Goal: Information Seeking & Learning: Learn about a topic

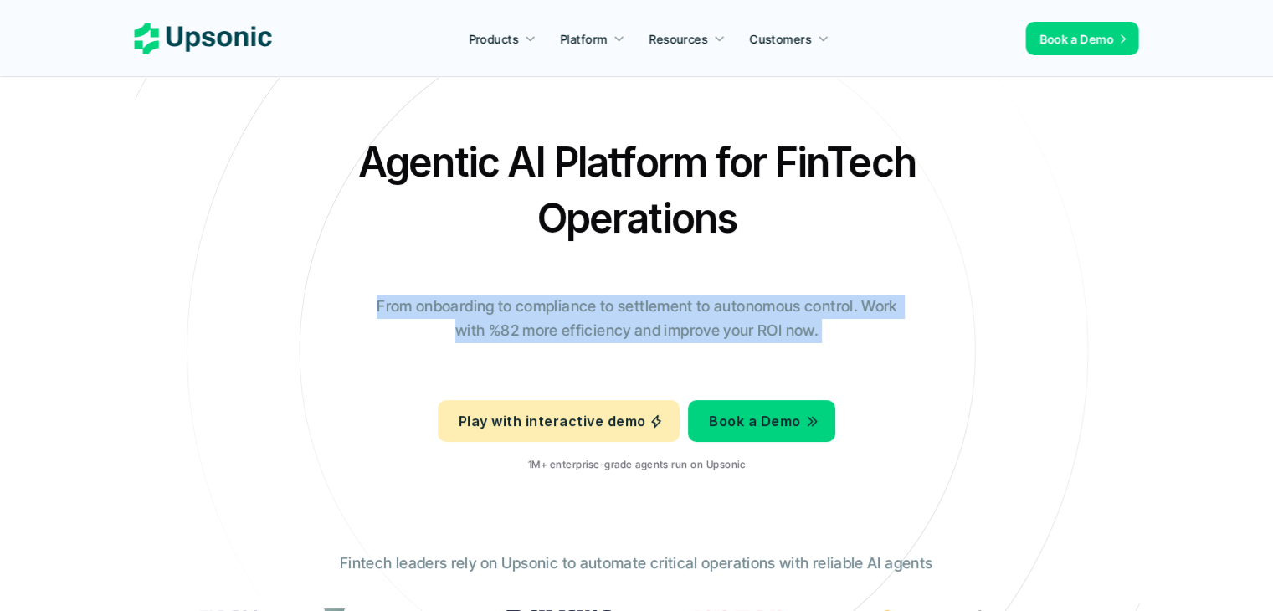
click at [510, 321] on p "From onboarding to compliance to settlement to autonomous control. Work with %8…" at bounding box center [637, 319] width 544 height 49
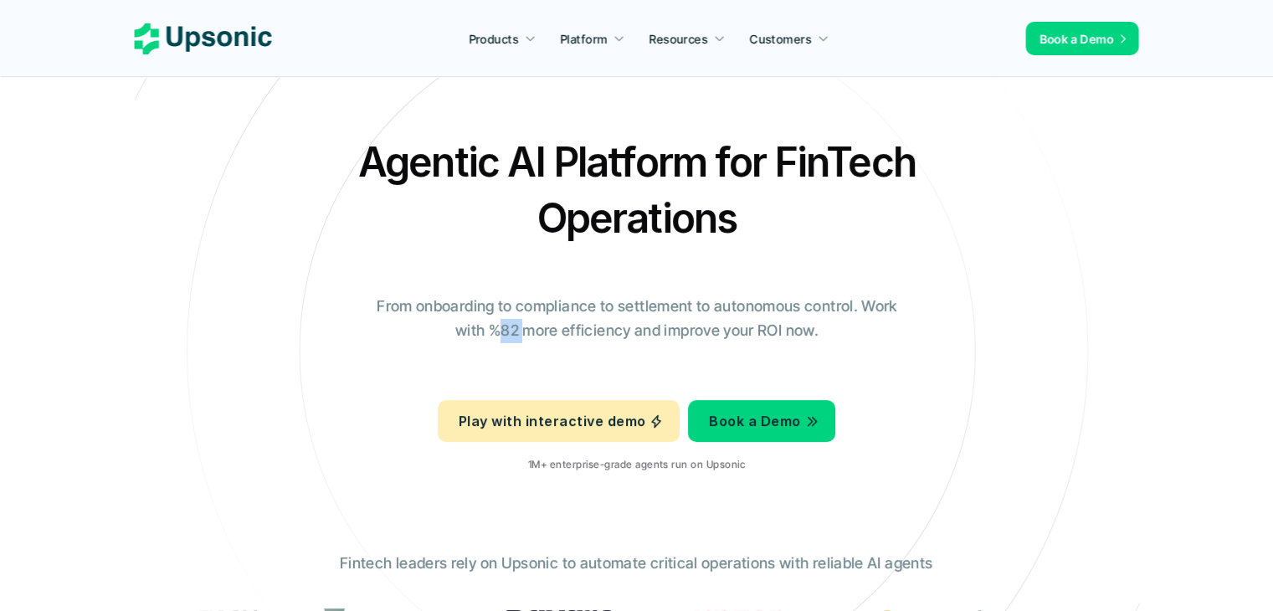
click at [510, 321] on p "From onboarding to compliance to settlement to autonomous control. Work with %8…" at bounding box center [637, 319] width 544 height 49
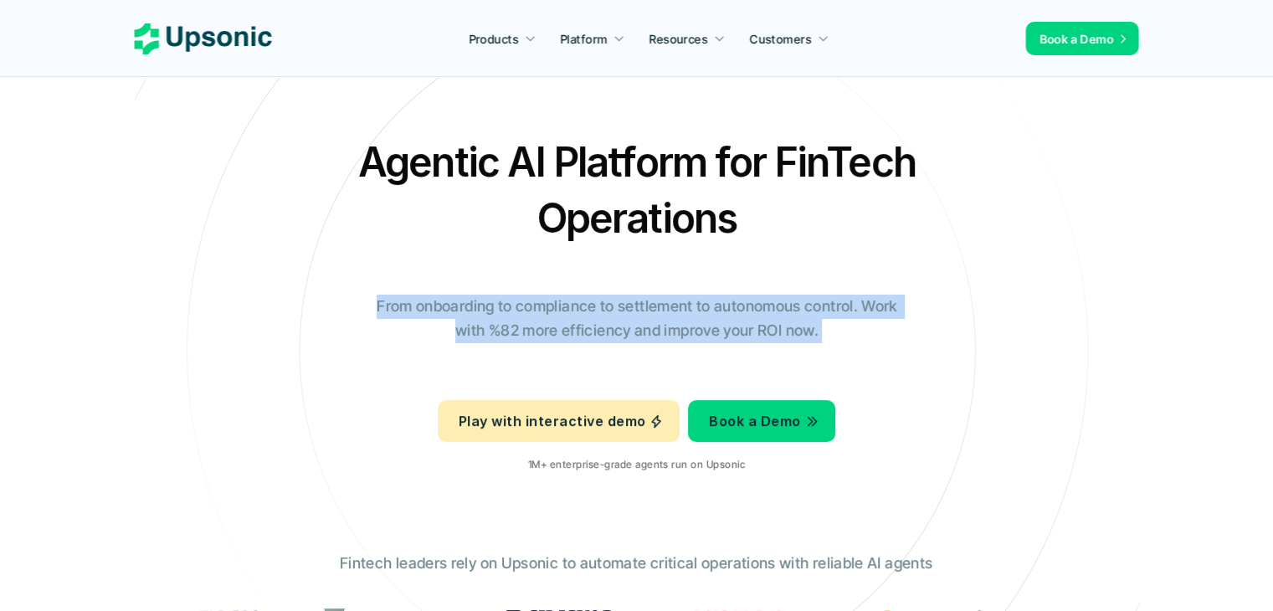
click at [498, 328] on p "From onboarding to compliance to settlement to autonomous control. Work with %8…" at bounding box center [637, 319] width 544 height 49
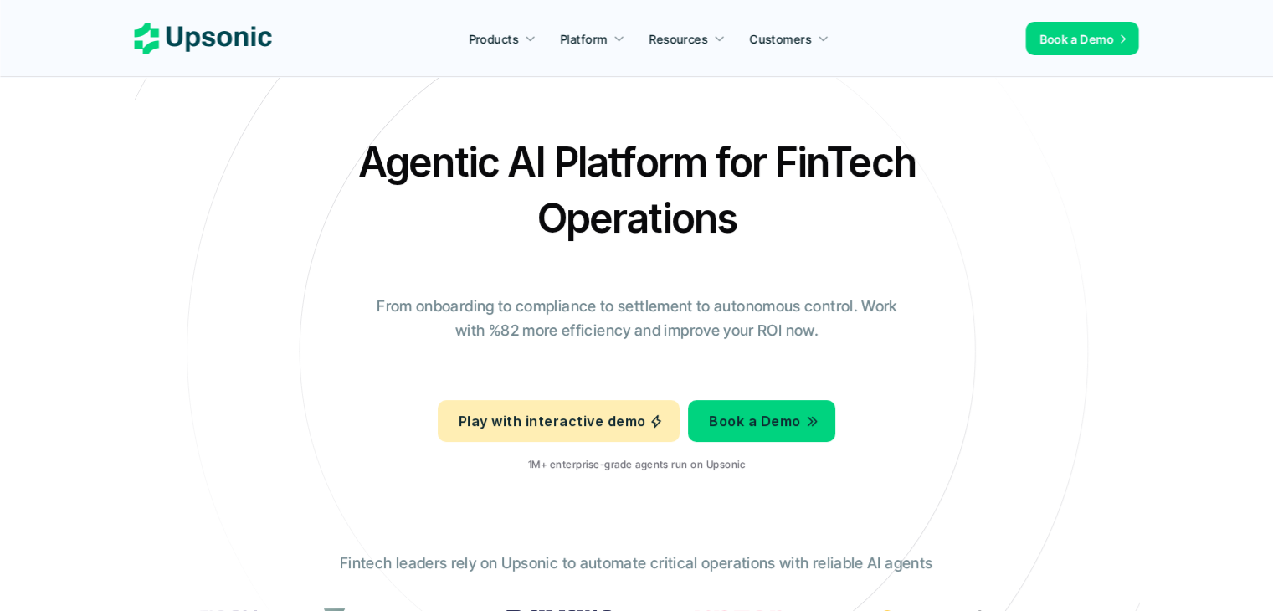
click at [498, 328] on p "From onboarding to compliance to settlement to autonomous control. Work with %8…" at bounding box center [637, 319] width 544 height 49
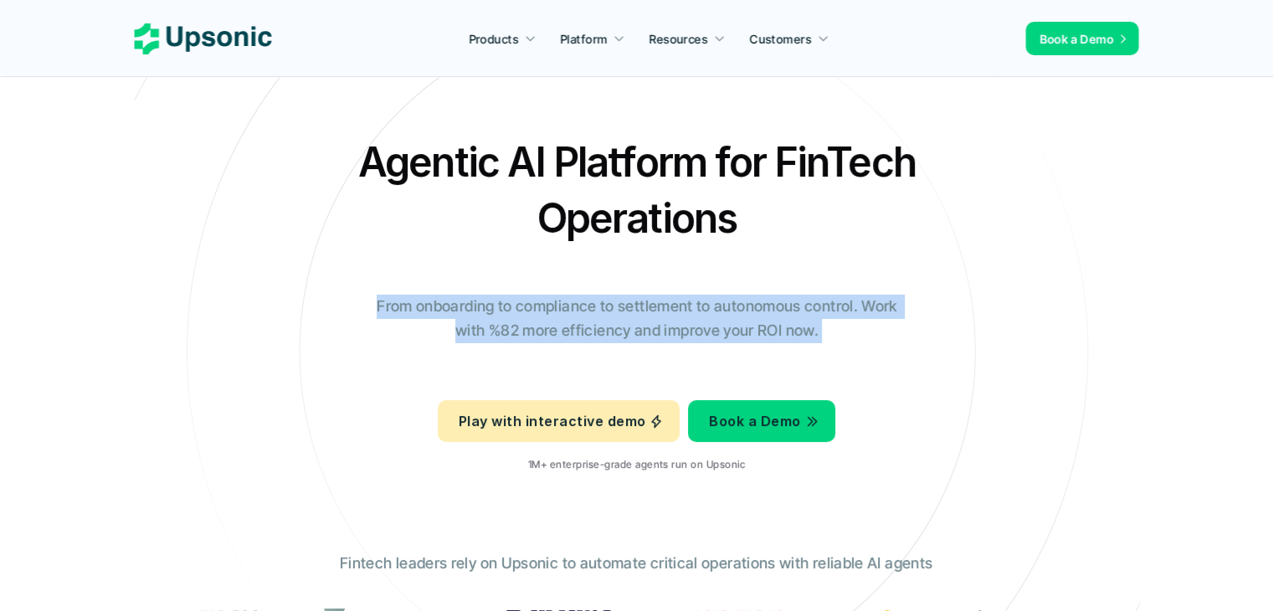
click at [491, 327] on p "From onboarding to compliance to settlement to autonomous control. Work with %8…" at bounding box center [637, 319] width 544 height 49
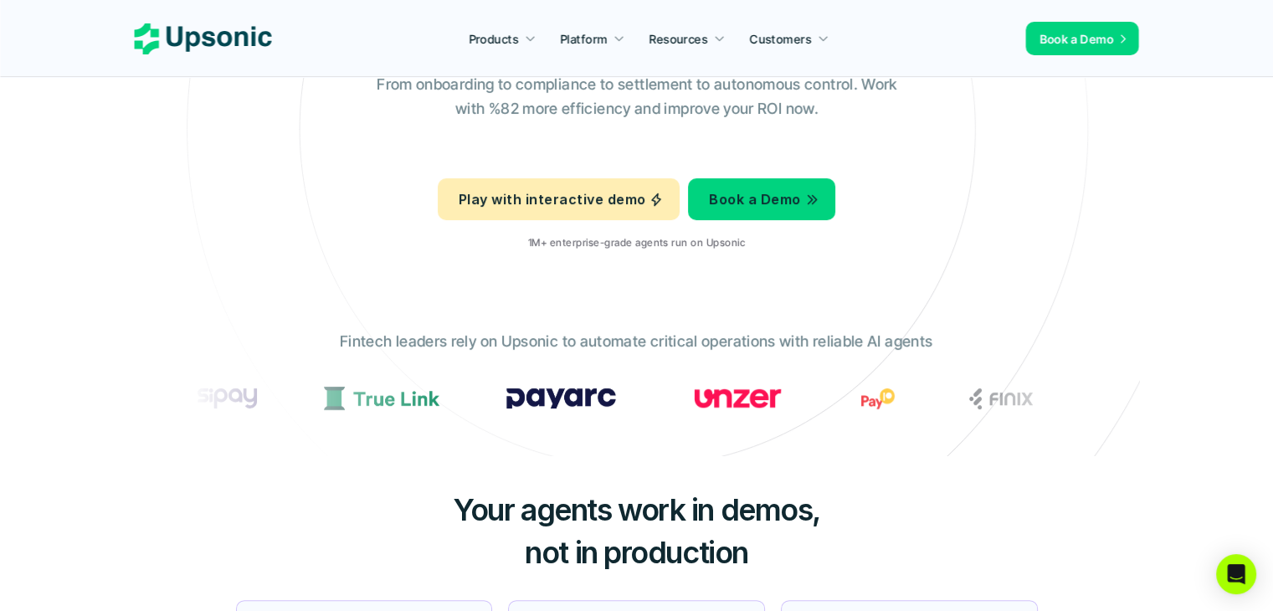
scroll to position [251, 0]
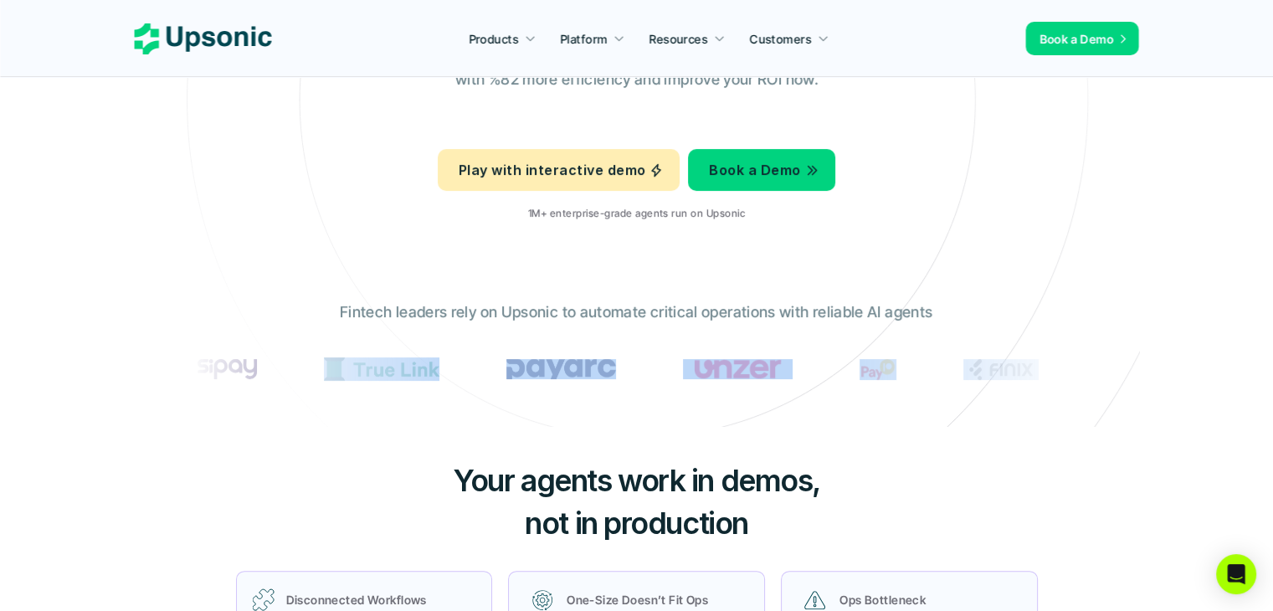
drag, startPoint x: 440, startPoint y: 362, endPoint x: 451, endPoint y: 461, distance: 99.3
click at [449, 459] on h3 "Your agents work in demos, not in production" at bounding box center [637, 501] width 502 height 85
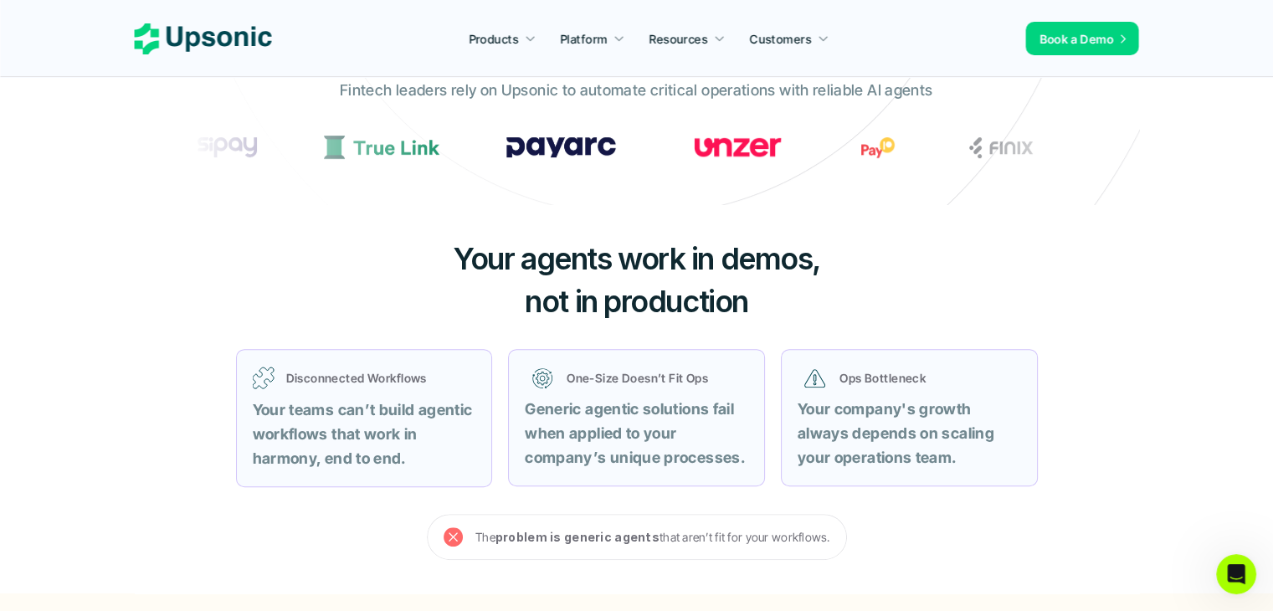
scroll to position [502, 0]
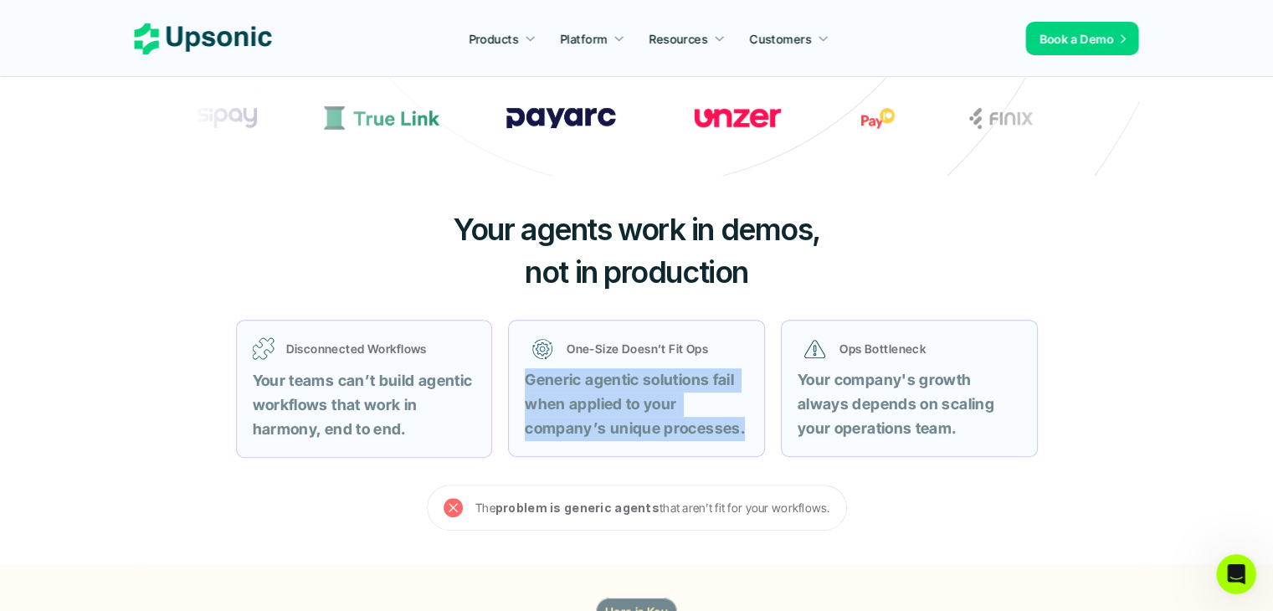
drag, startPoint x: 736, startPoint y: 433, endPoint x: 517, endPoint y: 374, distance: 226.9
click at [517, 374] on div "One-Size Doesn’t Fit Ops Generic agentic solutions fail when applied to your co…" at bounding box center [636, 388] width 257 height 137
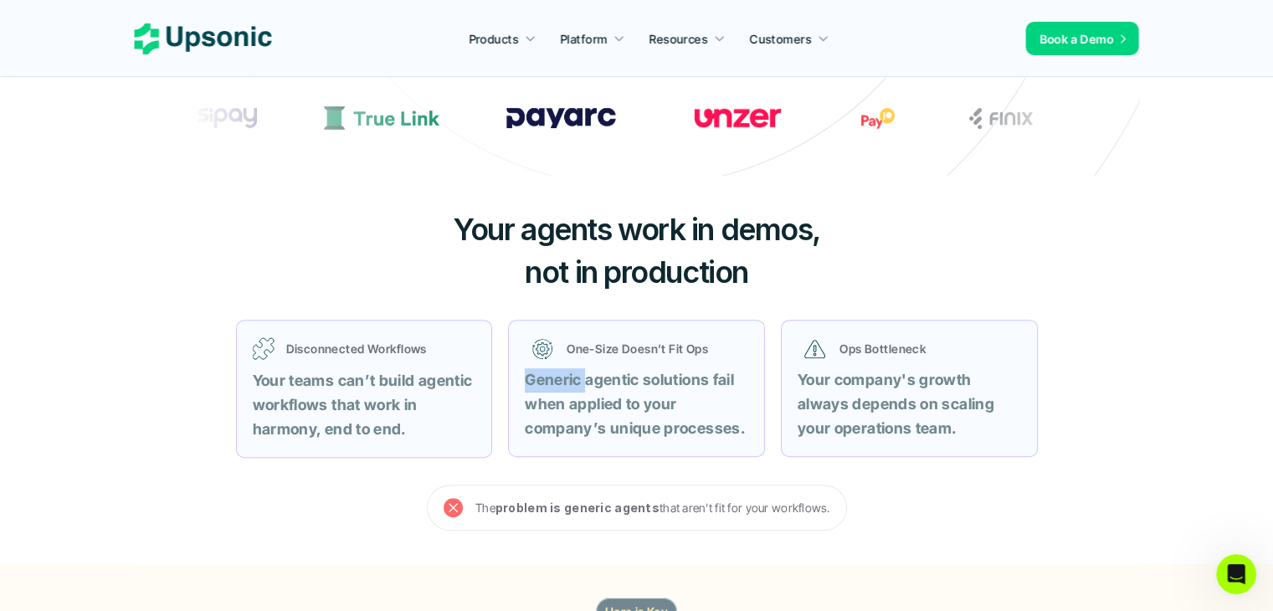
click at [517, 374] on div "One-Size Doesn’t Fit Ops Generic agentic solutions fail when applied to your co…" at bounding box center [636, 388] width 257 height 137
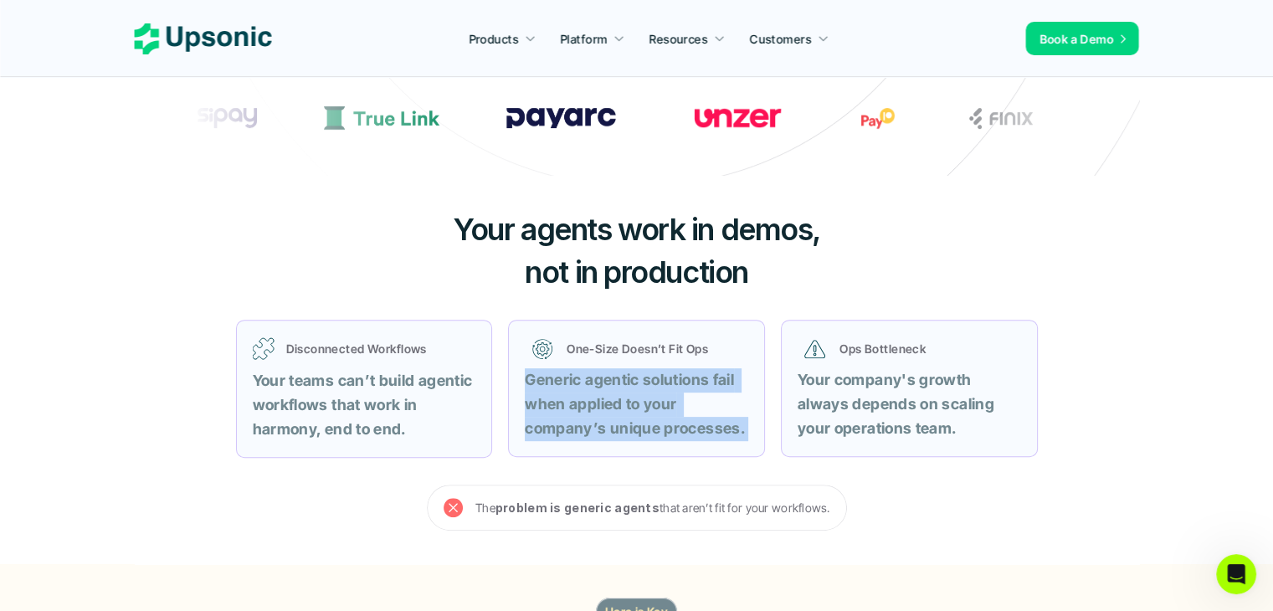
click at [517, 374] on div "One-Size Doesn’t Fit Ops Generic agentic solutions fail when applied to your co…" at bounding box center [636, 388] width 257 height 137
click at [520, 386] on div "One-Size Doesn’t Fit Ops Generic agentic solutions fail when applied to your co…" at bounding box center [636, 388] width 257 height 137
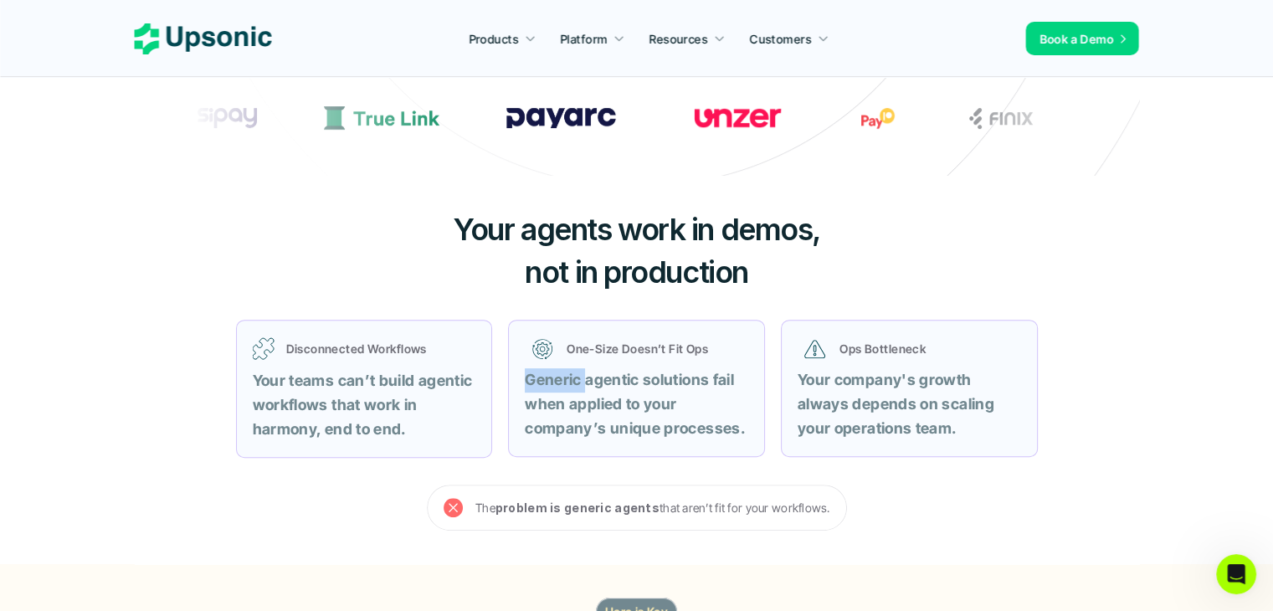
click at [520, 386] on div "One-Size Doesn’t Fit Ops Generic agentic solutions fail when applied to your co…" at bounding box center [636, 388] width 257 height 137
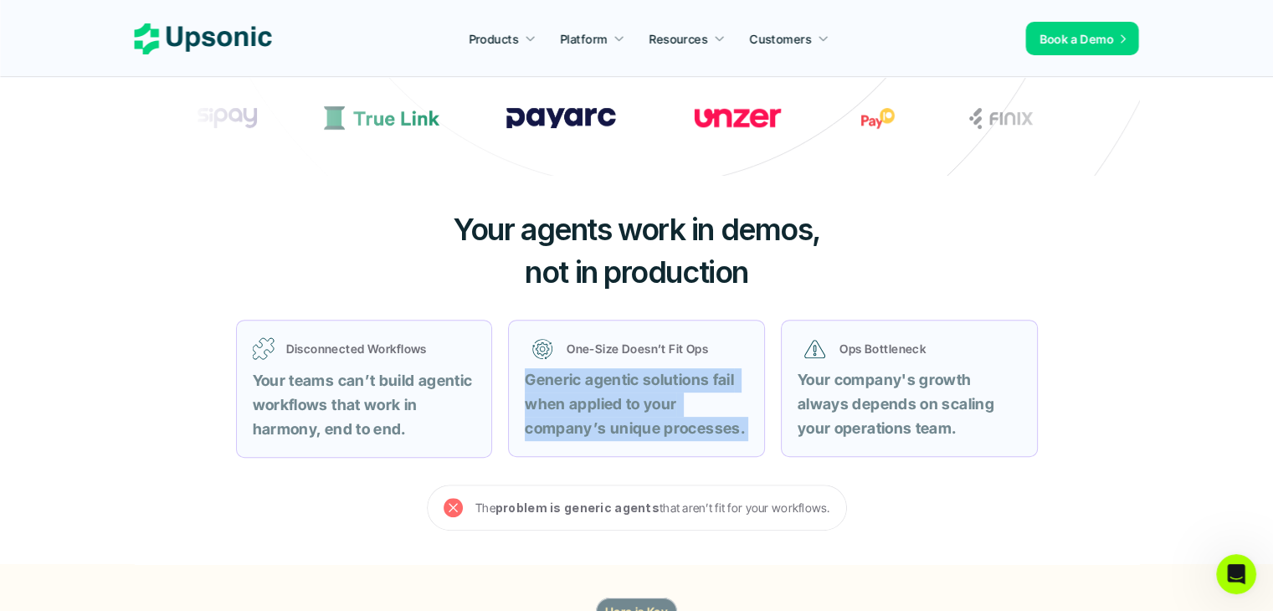
click at [521, 387] on div "One-Size Doesn’t Fit Ops Generic agentic solutions fail when applied to your co…" at bounding box center [636, 388] width 257 height 137
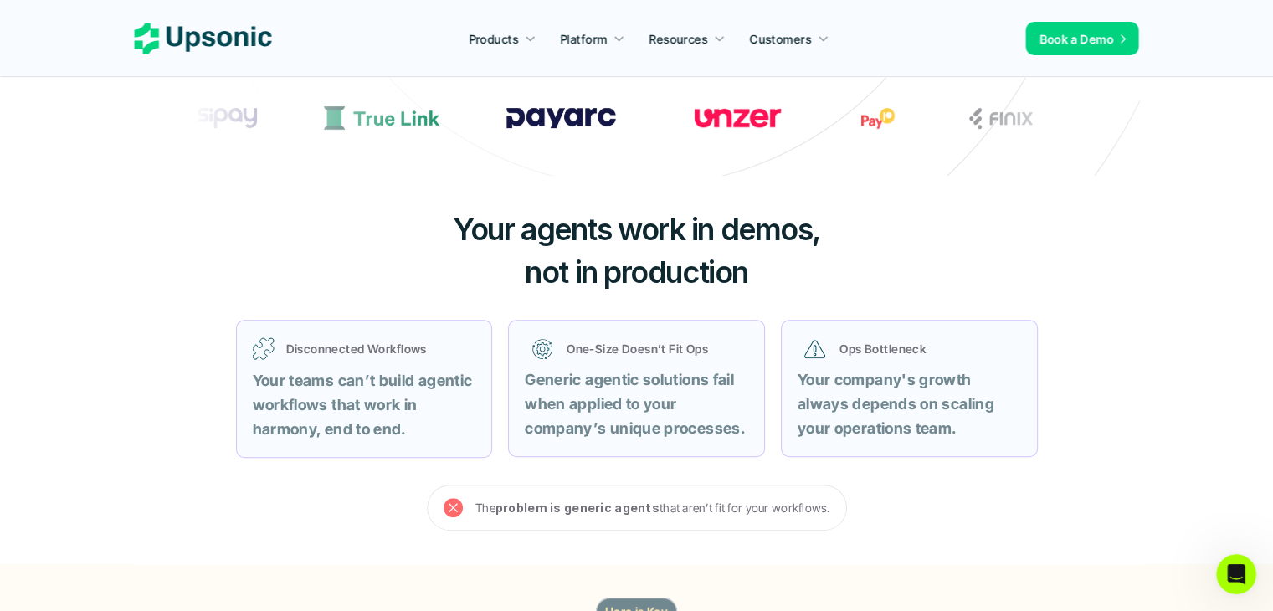
click at [833, 399] on strong "Your company's growth always depends on scaling your operations team." at bounding box center [897, 404] width 200 height 66
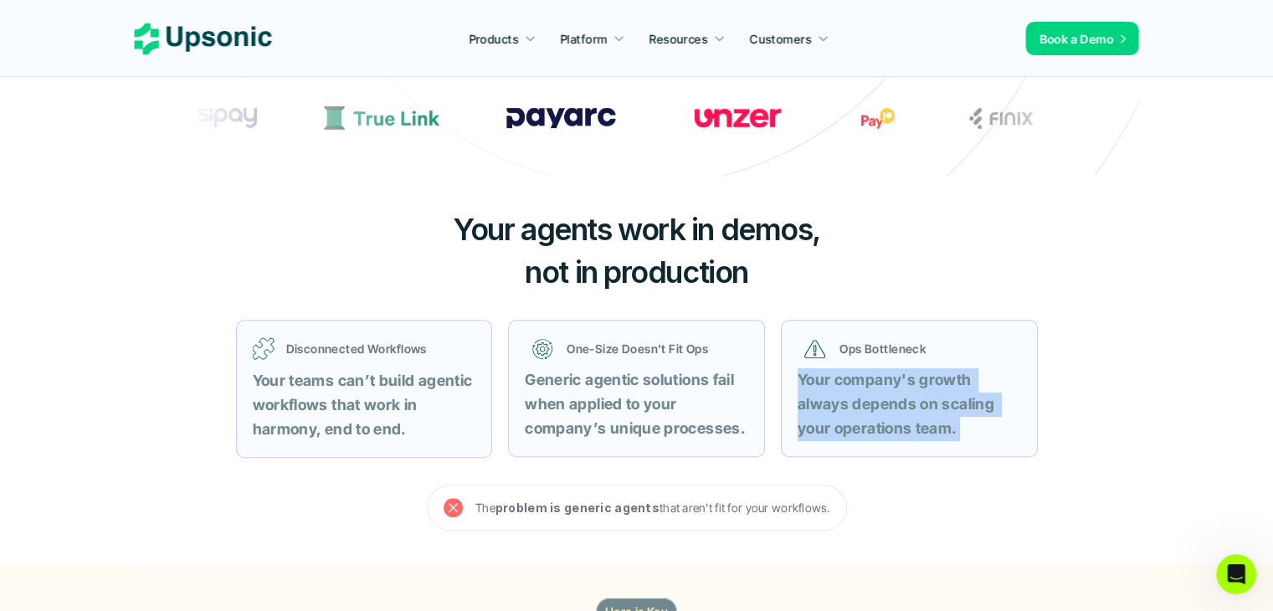
click at [833, 399] on strong "Your company's growth always depends on scaling your operations team." at bounding box center [897, 404] width 200 height 66
click at [894, 404] on strong "Your company's growth always depends on scaling your operations team." at bounding box center [897, 404] width 200 height 66
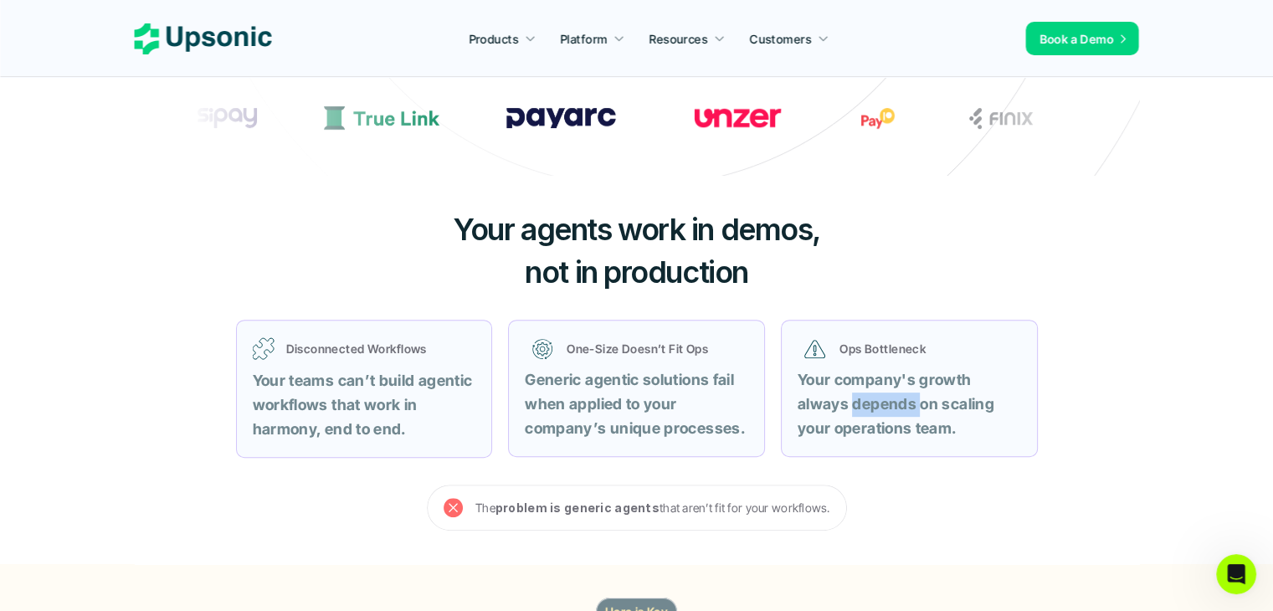
click at [894, 404] on strong "Your company's growth always depends on scaling your operations team." at bounding box center [897, 404] width 200 height 66
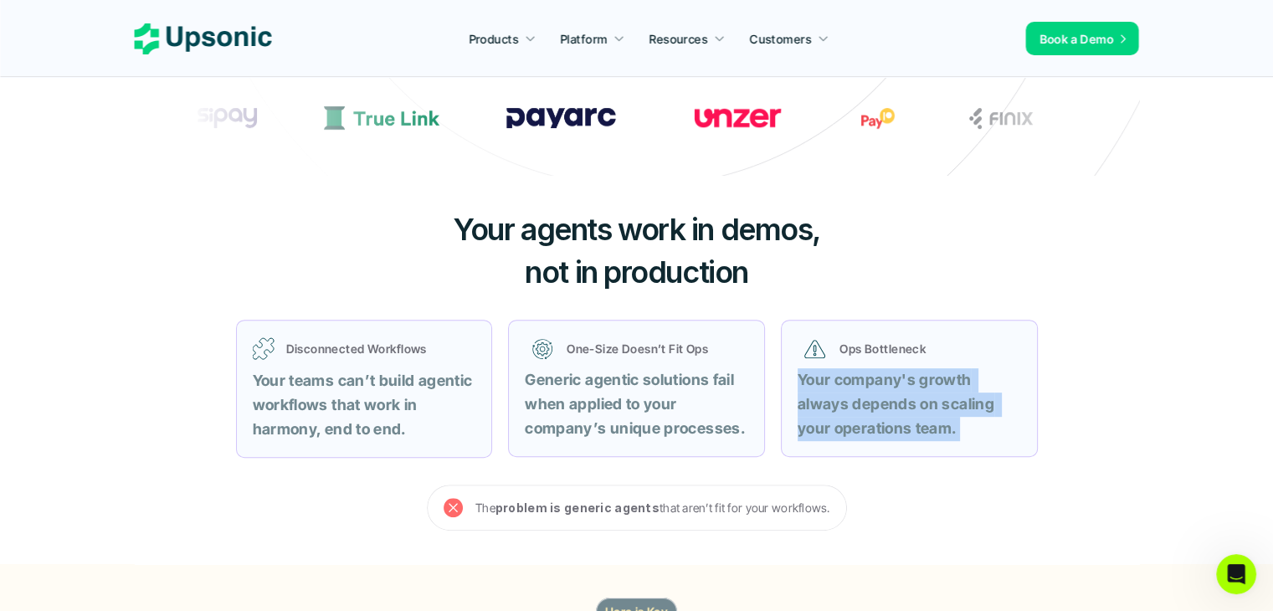
click at [894, 404] on strong "Your company's growth always depends on scaling your operations team." at bounding box center [897, 404] width 200 height 66
click at [930, 419] on strong "Your company's growth always depends on scaling your operations team." at bounding box center [897, 404] width 200 height 66
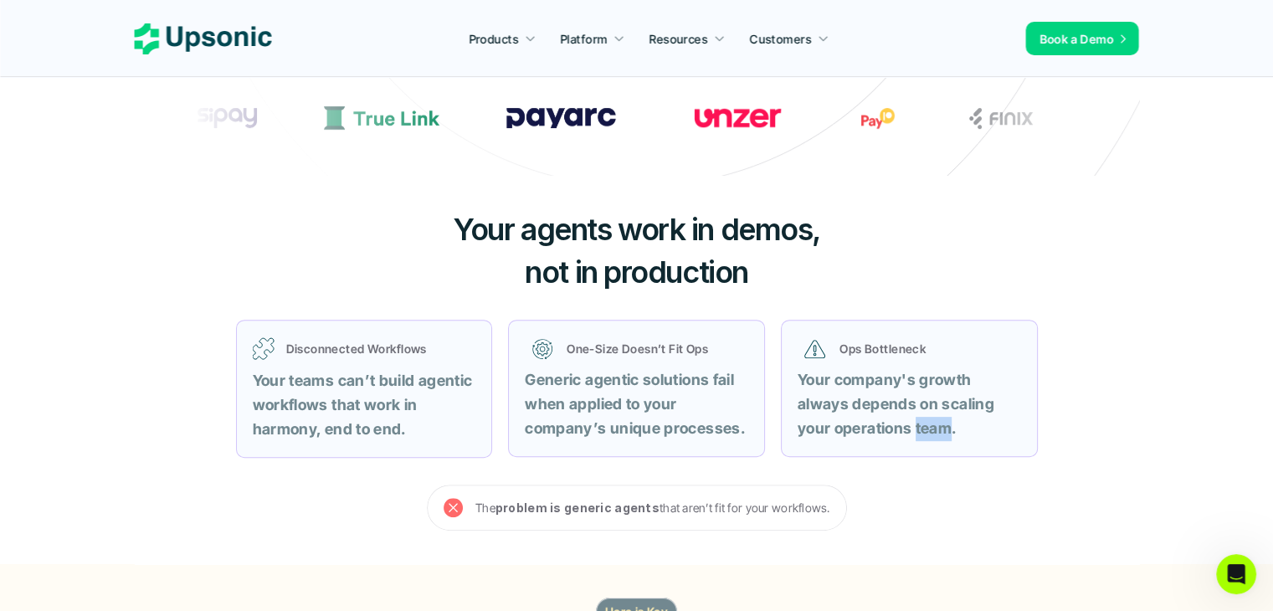
click at [930, 419] on strong "Your company's growth always depends on scaling your operations team." at bounding box center [897, 404] width 200 height 66
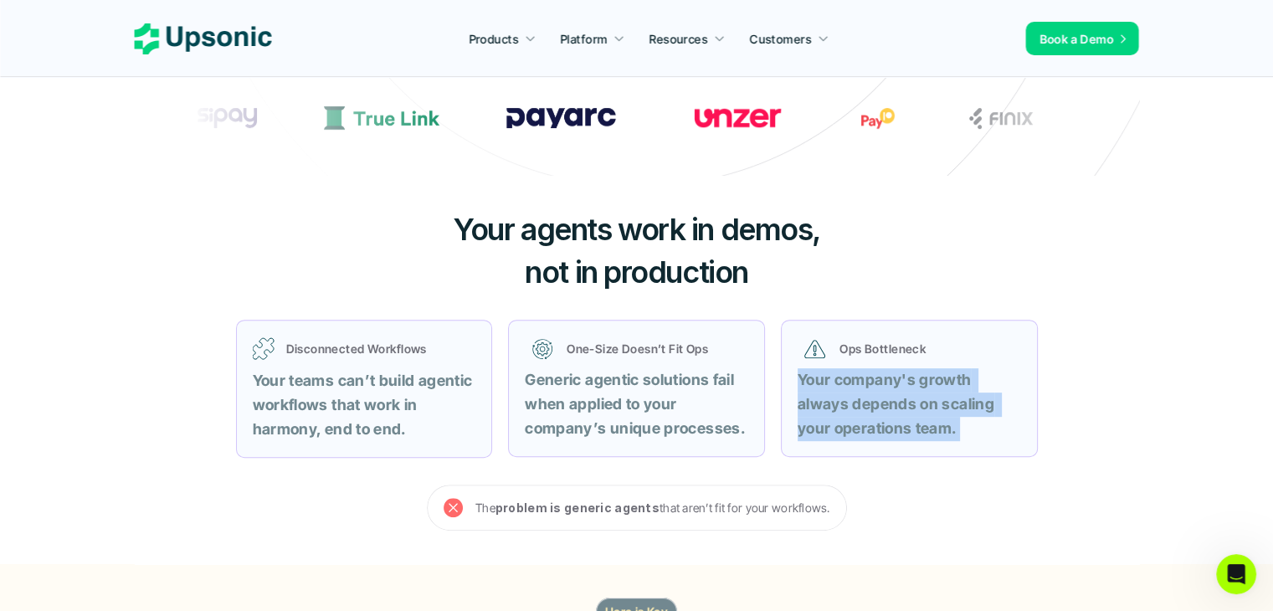
click at [930, 419] on strong "Your company's growth always depends on scaling your operations team." at bounding box center [897, 404] width 200 height 66
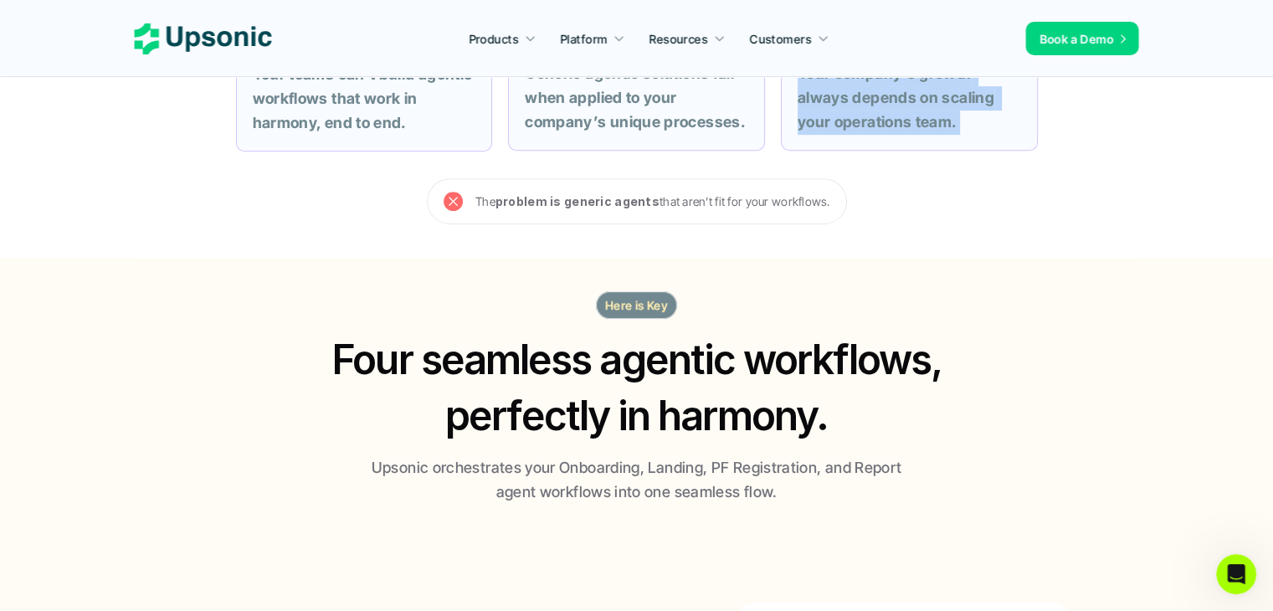
scroll to position [837, 0]
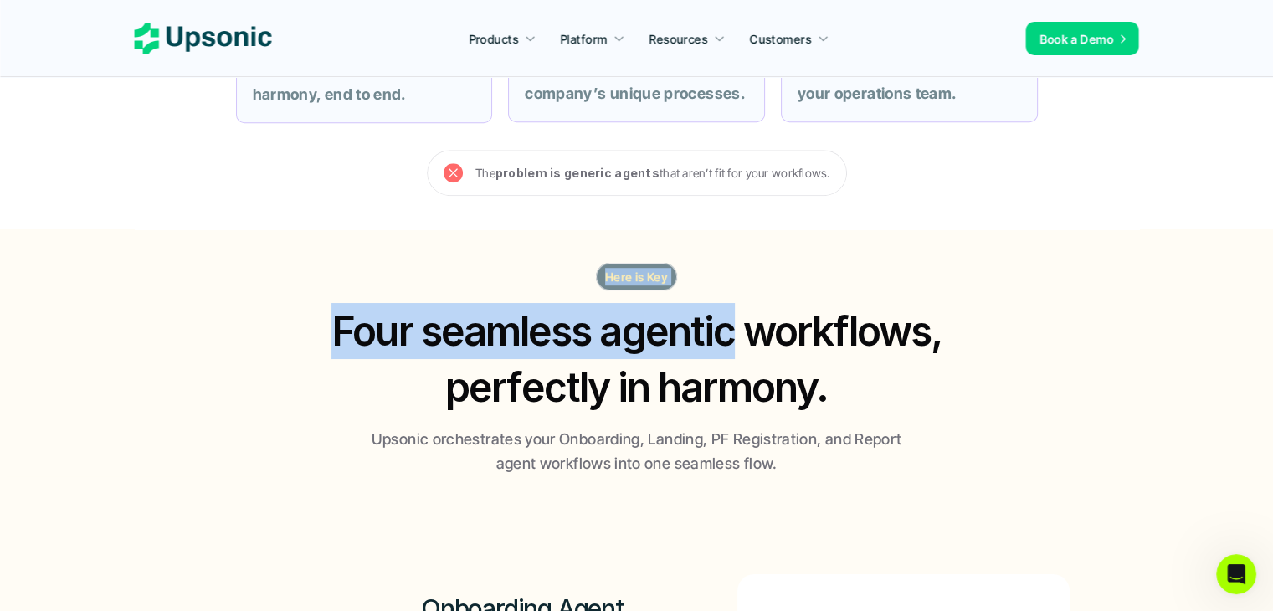
drag, startPoint x: 601, startPoint y: 273, endPoint x: 732, endPoint y: 266, distance: 131.5
click at [732, 266] on div "Here is Key Four seamless agentic workflows, perfectly in harmony. Upsonic orch…" at bounding box center [637, 369] width 1004 height 213
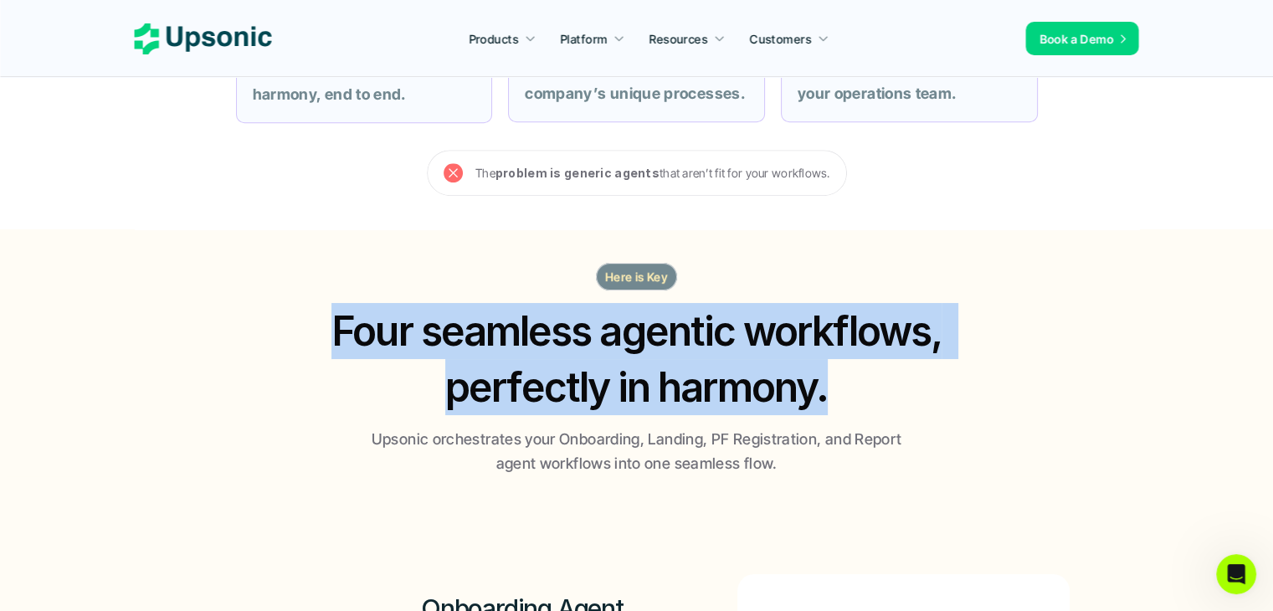
drag, startPoint x: 336, startPoint y: 332, endPoint x: 857, endPoint y: 396, distance: 525.1
click at [857, 396] on h2 "Four seamless agentic workflows, perfectly in harmony." at bounding box center [636, 359] width 643 height 112
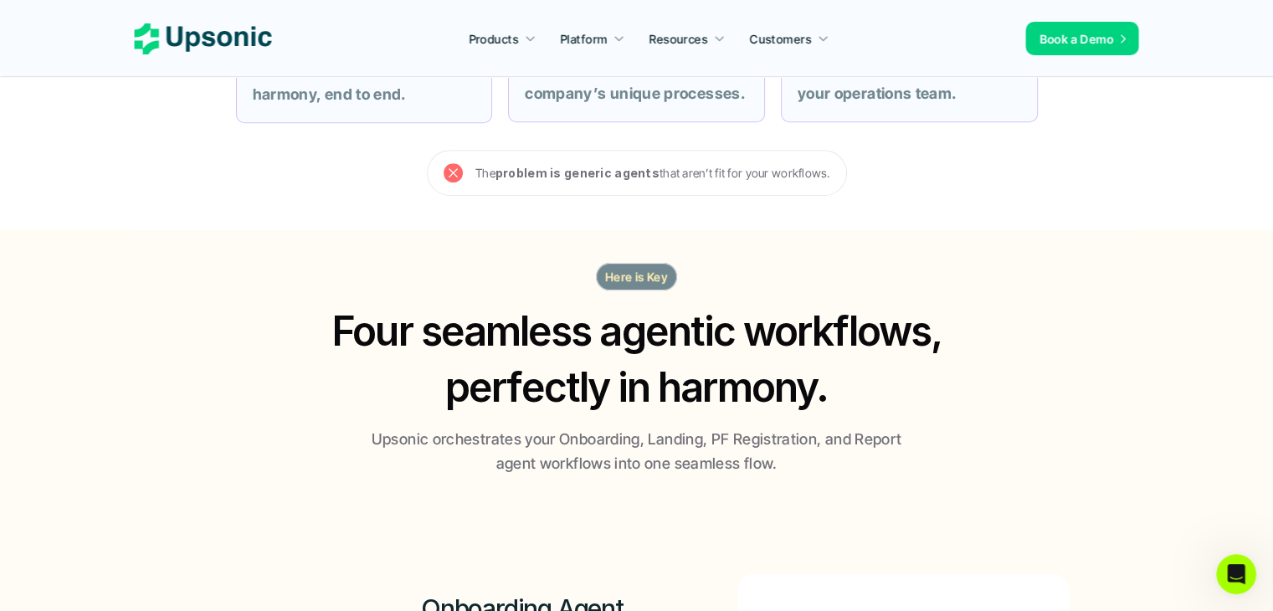
click at [857, 396] on h2 "Four seamless agentic workflows, perfectly in harmony." at bounding box center [636, 359] width 643 height 112
click at [368, 346] on h2 "Four seamless agentic workflows, perfectly in harmony." at bounding box center [636, 359] width 643 height 112
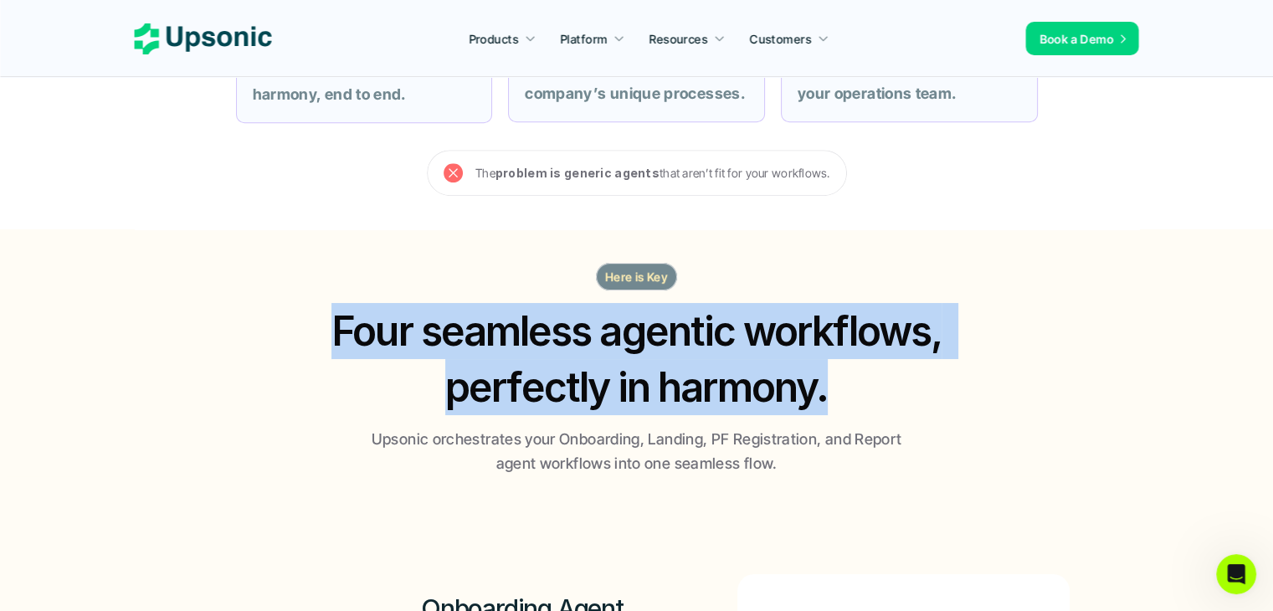
drag, startPoint x: 311, startPoint y: 325, endPoint x: 866, endPoint y: 393, distance: 558.9
click at [866, 393] on div "Here is Key Four seamless agentic workflows, perfectly in harmony. Upsonic orch…" at bounding box center [637, 369] width 1004 height 213
click at [866, 393] on h2 "Four seamless agentic workflows, perfectly in harmony." at bounding box center [636, 359] width 643 height 112
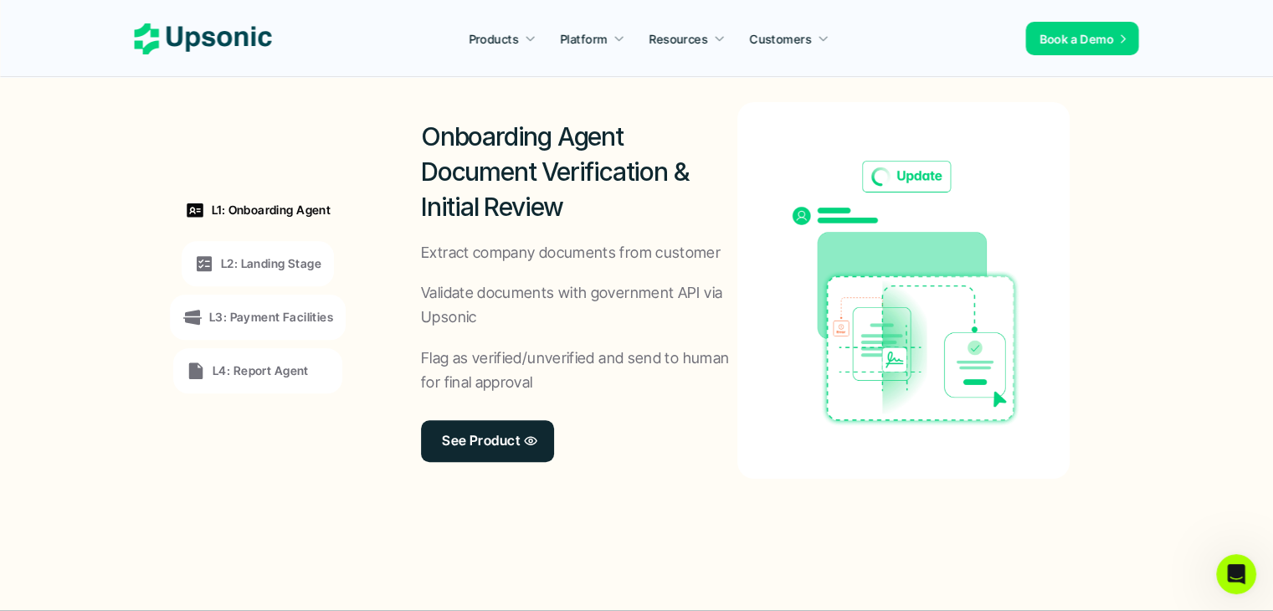
scroll to position [1339, 0]
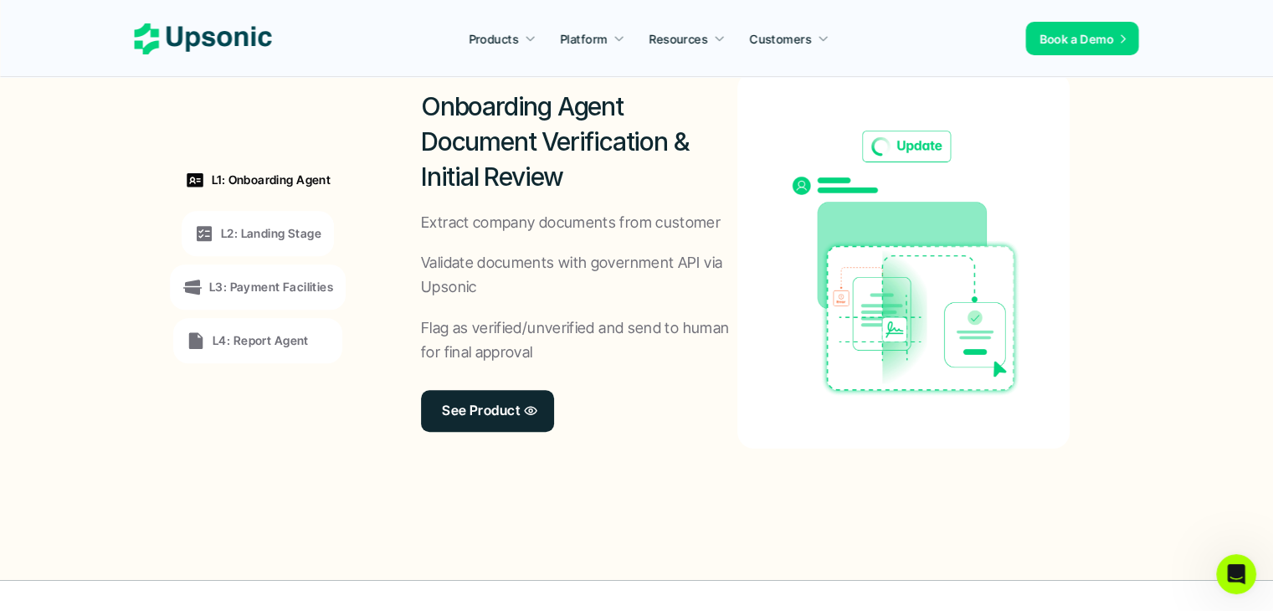
click at [276, 228] on p "L2: Landing Stage" at bounding box center [271, 233] width 100 height 18
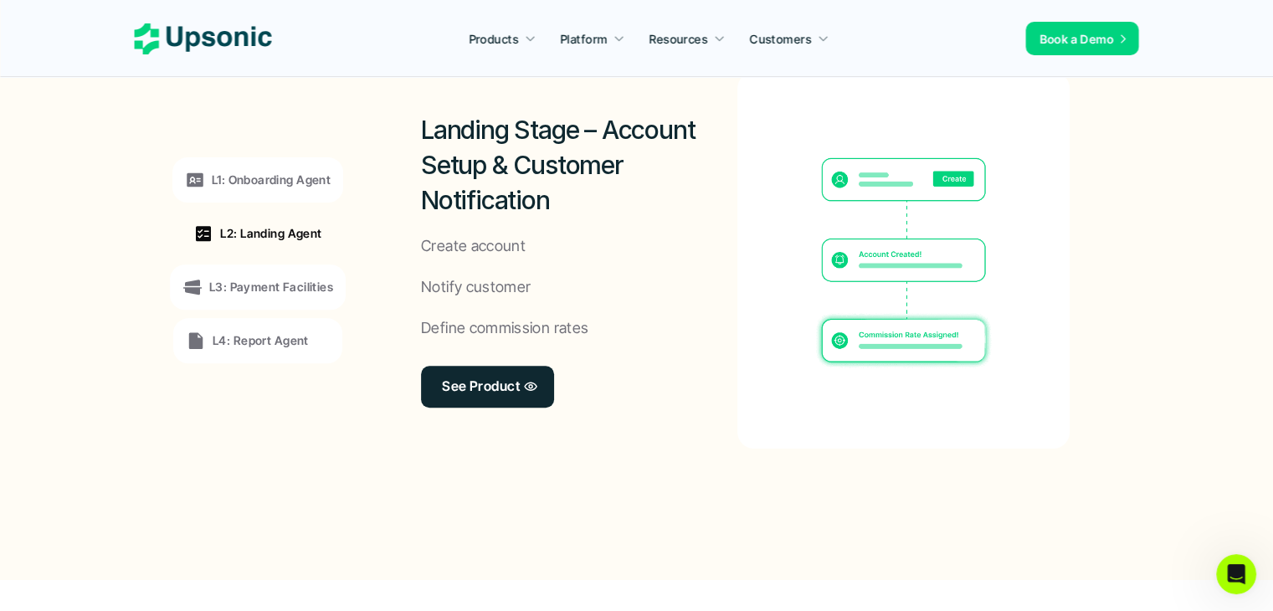
click at [290, 279] on p "L3: Payment Facilities" at bounding box center [271, 287] width 124 height 18
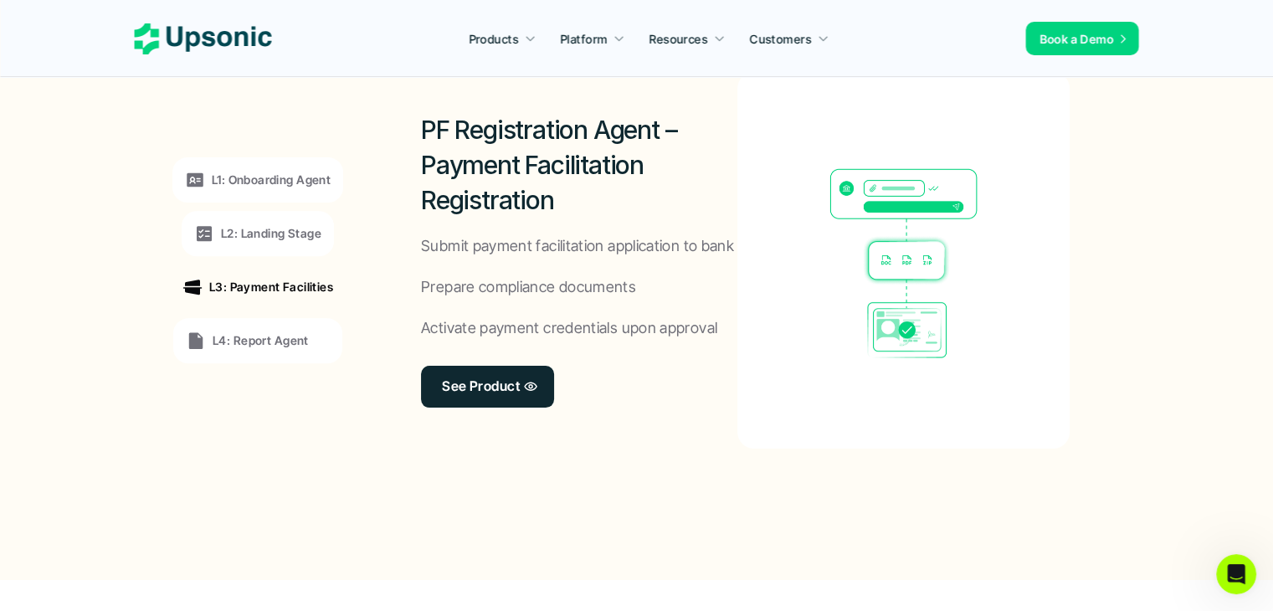
click at [298, 342] on p "L4: Report Agent" at bounding box center [261, 340] width 96 height 18
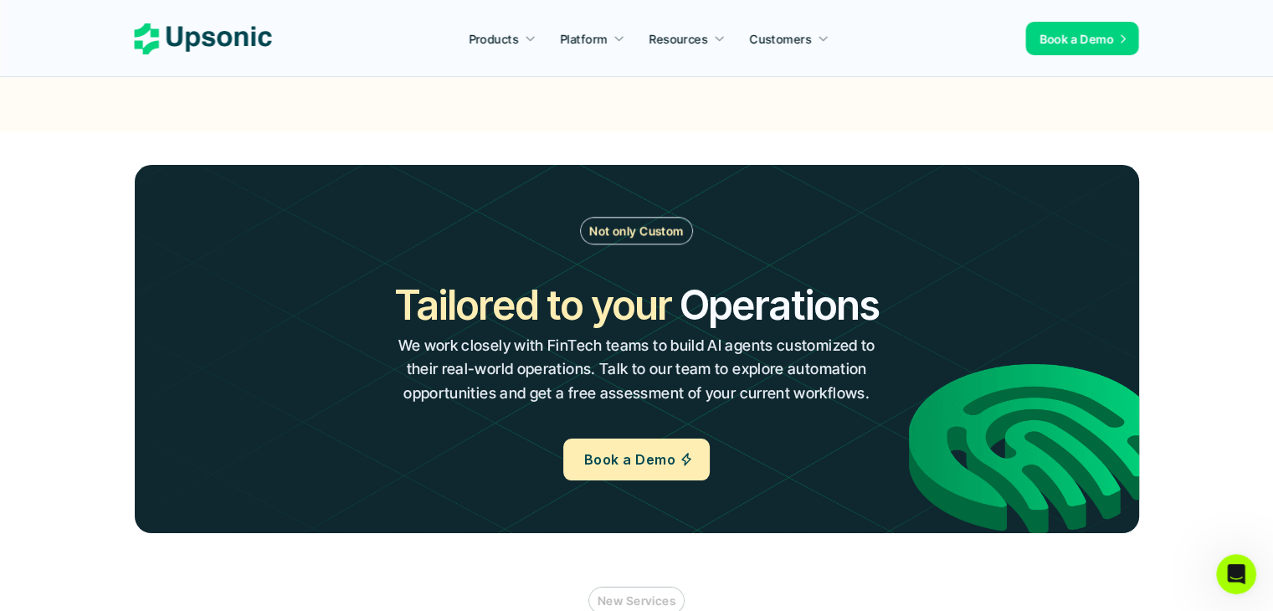
scroll to position [1924, 0]
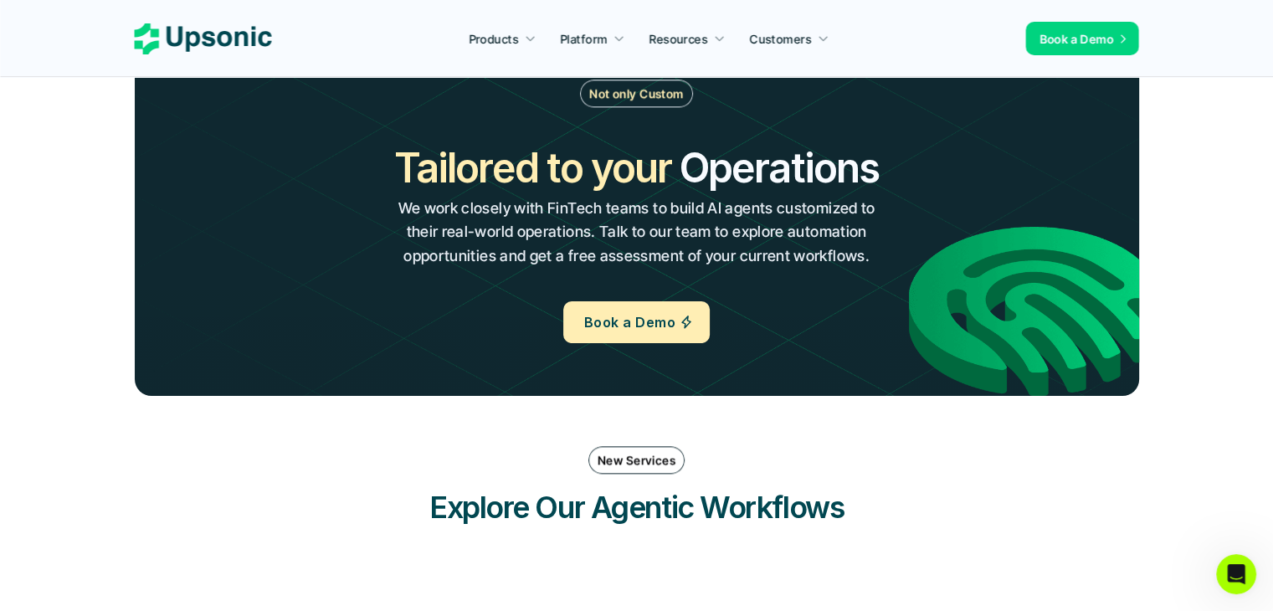
click at [533, 218] on p "We work closely with FinTech teams to build AI agents customized to their real-…" at bounding box center [636, 233] width 484 height 72
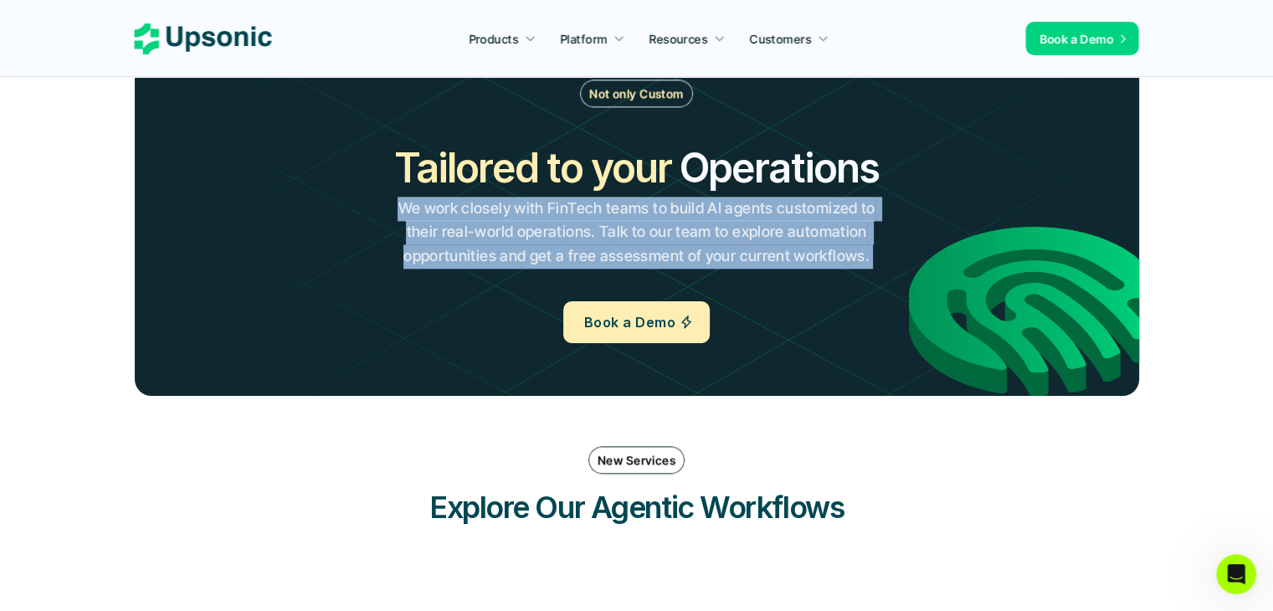
click at [533, 218] on p "We work closely with FinTech teams to build AI agents customized to their real-…" at bounding box center [636, 233] width 484 height 72
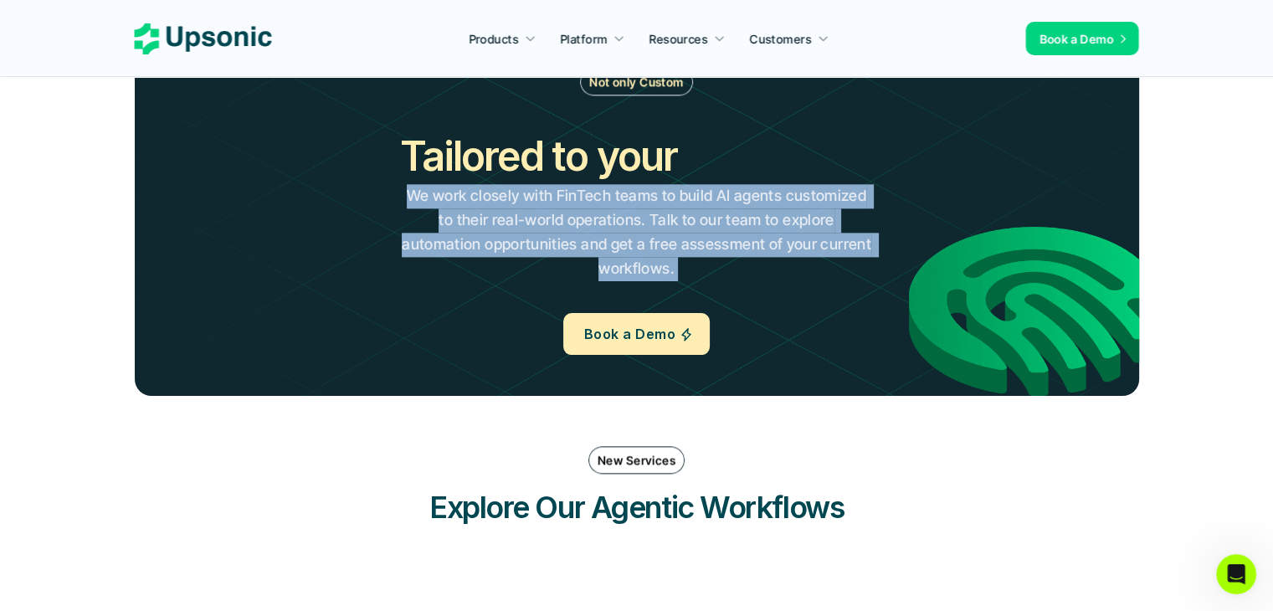
click at [515, 239] on p "We work closely with FinTech teams to build AI agents customized to their real-…" at bounding box center [636, 232] width 474 height 96
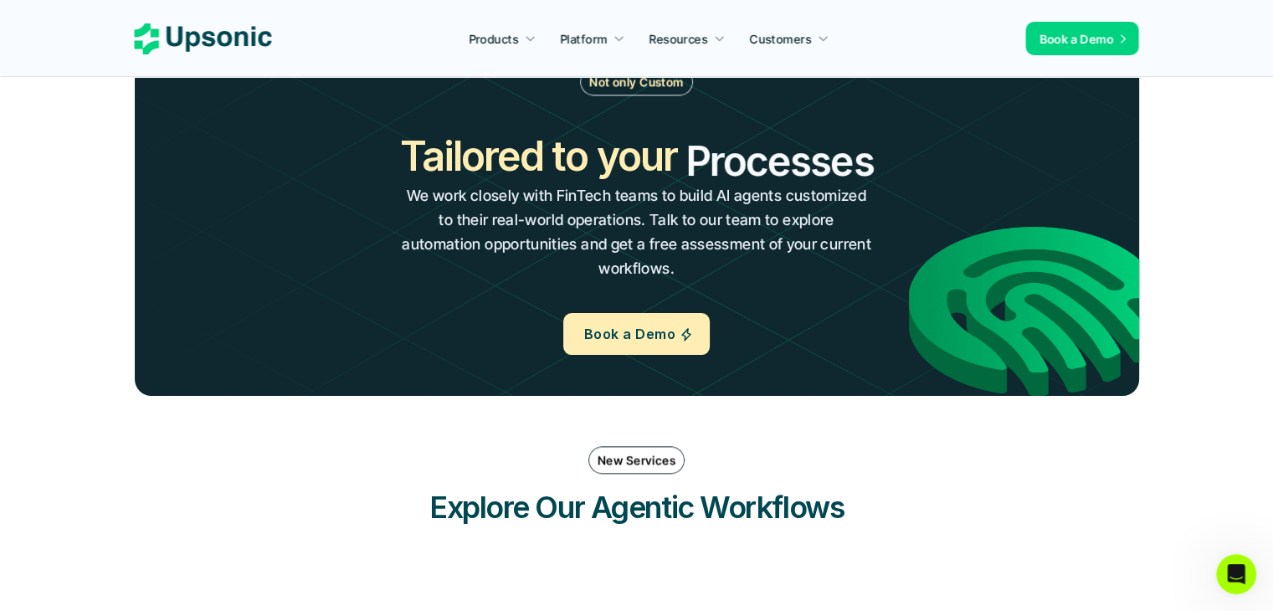
click at [515, 239] on p "We work closely with FinTech teams to build AI agents customized to their real-…" at bounding box center [636, 232] width 474 height 96
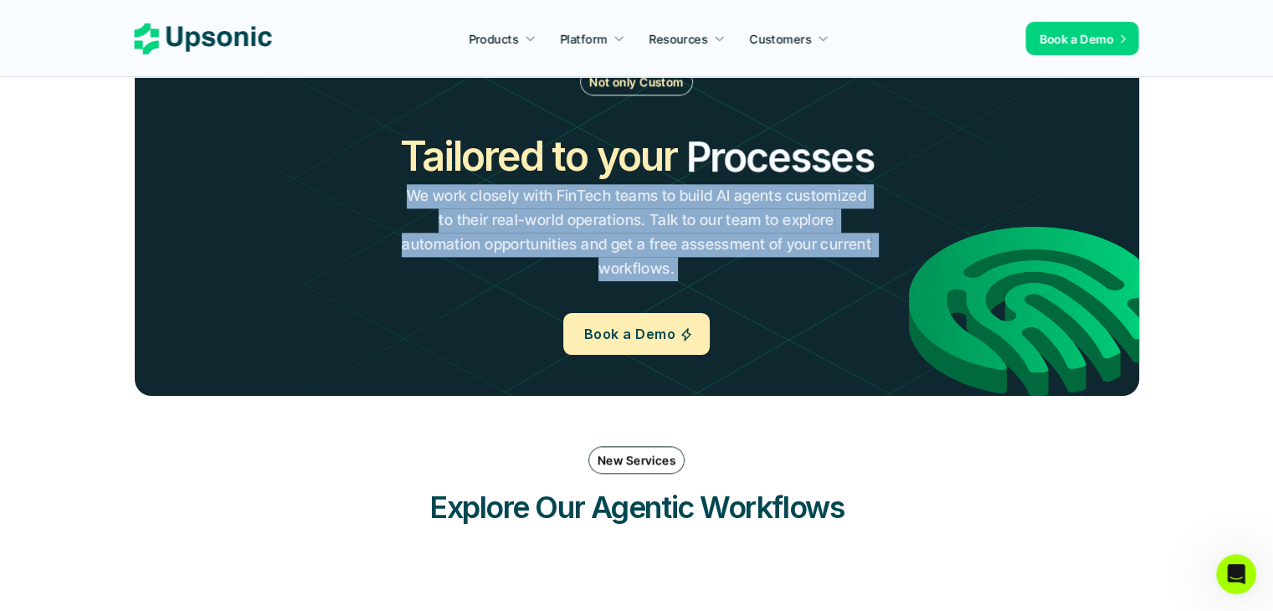
click at [515, 239] on p "We work closely with FinTech teams to build AI agents customized to their real-…" at bounding box center [636, 232] width 474 height 96
click at [502, 250] on p "We work closely with FinTech teams to build AI agents customized to their real-…" at bounding box center [636, 232] width 474 height 96
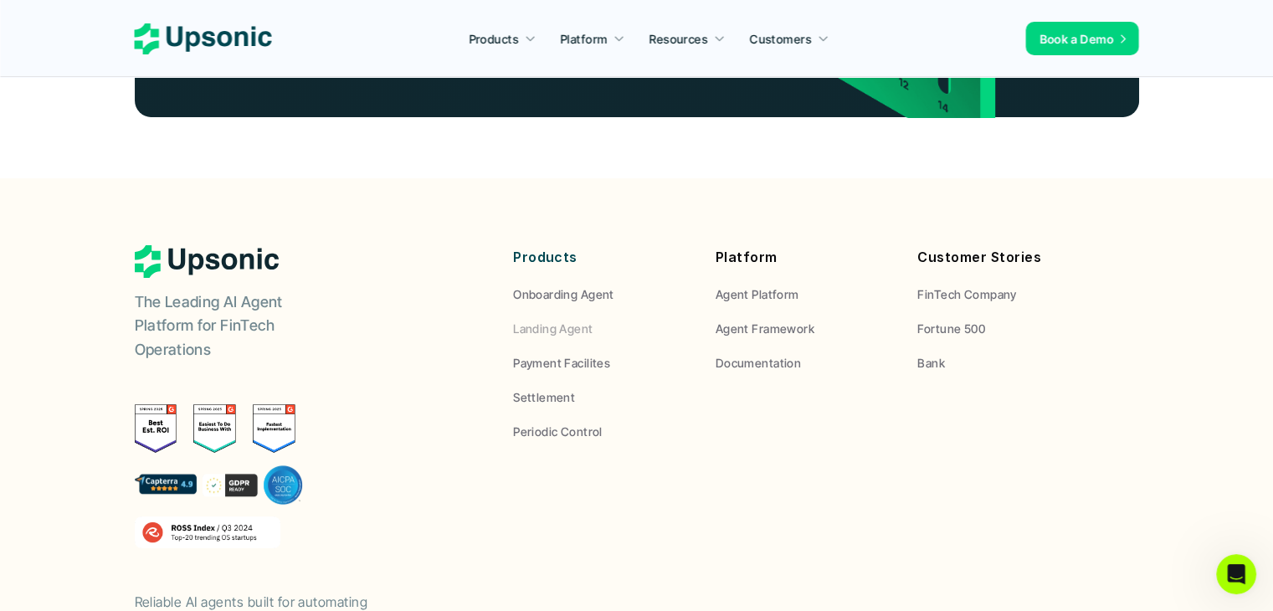
scroll to position [6275, 0]
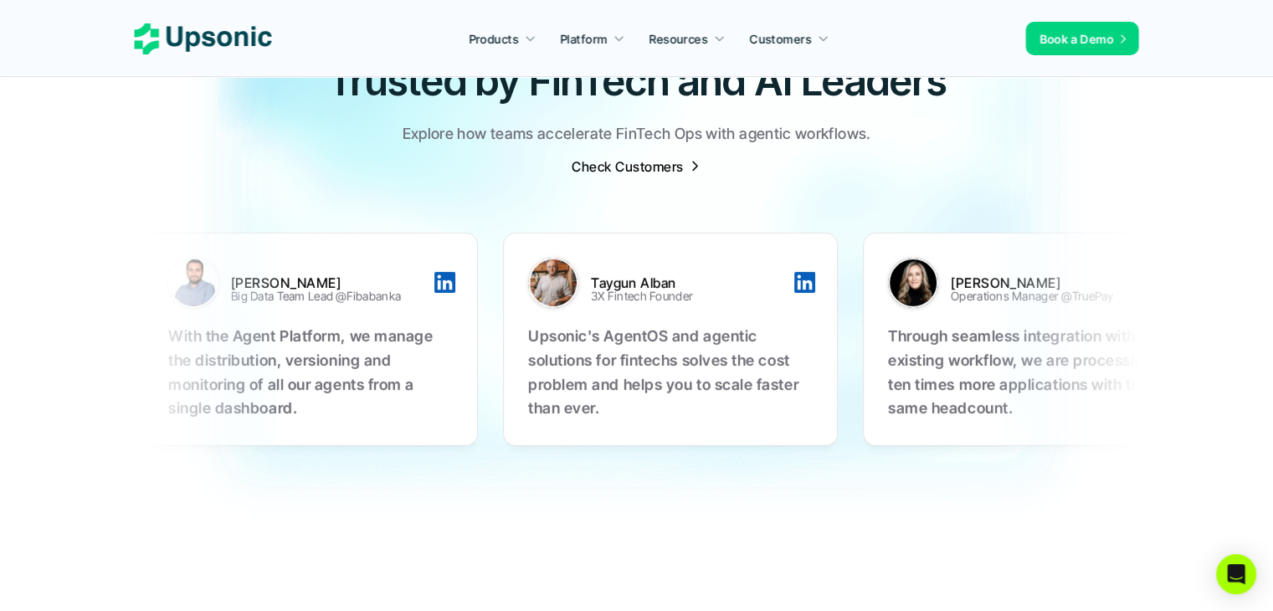
scroll to position [5271, 0]
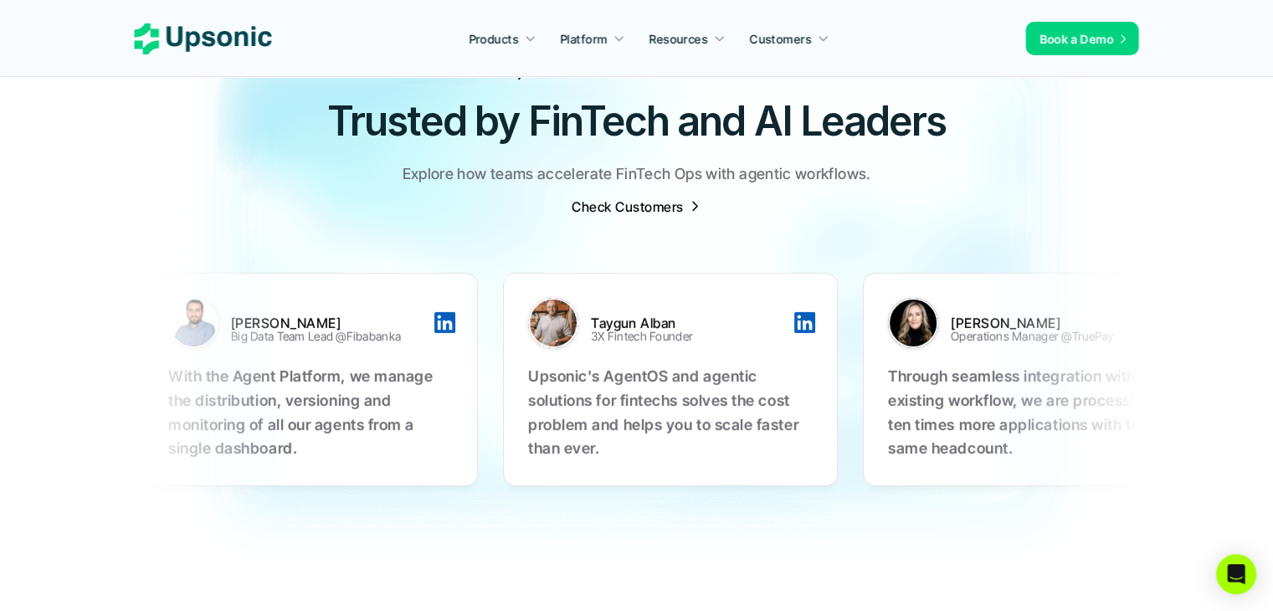
drag, startPoint x: 987, startPoint y: 347, endPoint x: 622, endPoint y: 362, distance: 365.9
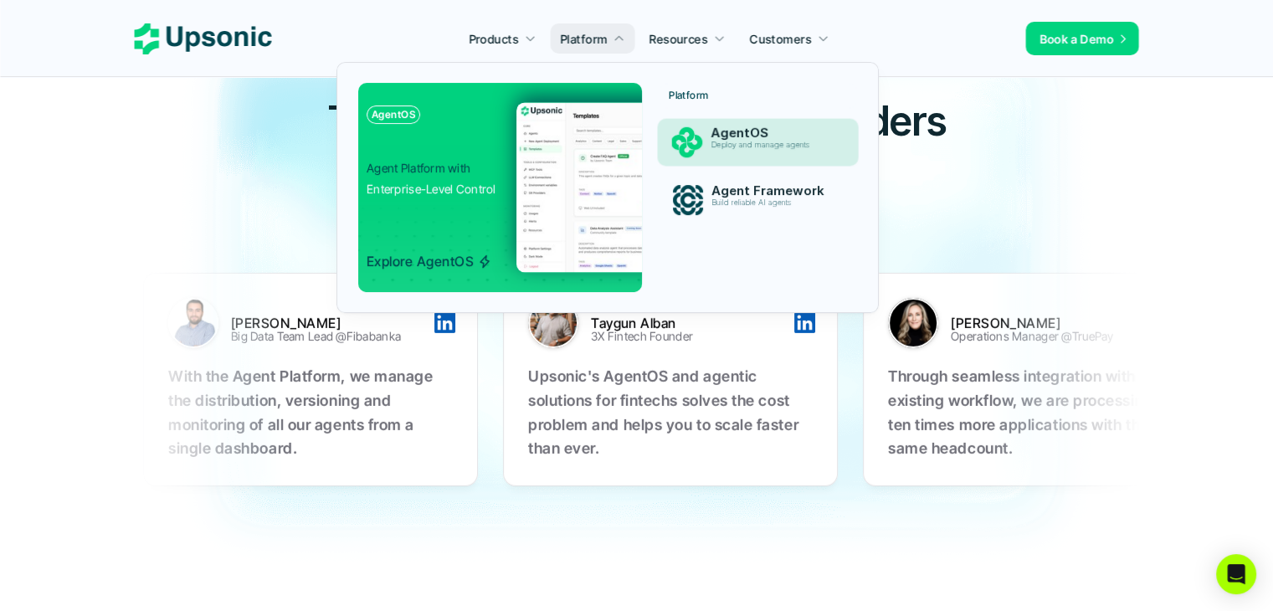
click at [705, 125] on div "AgentOS Deploy and manage agents" at bounding box center [772, 142] width 142 height 41
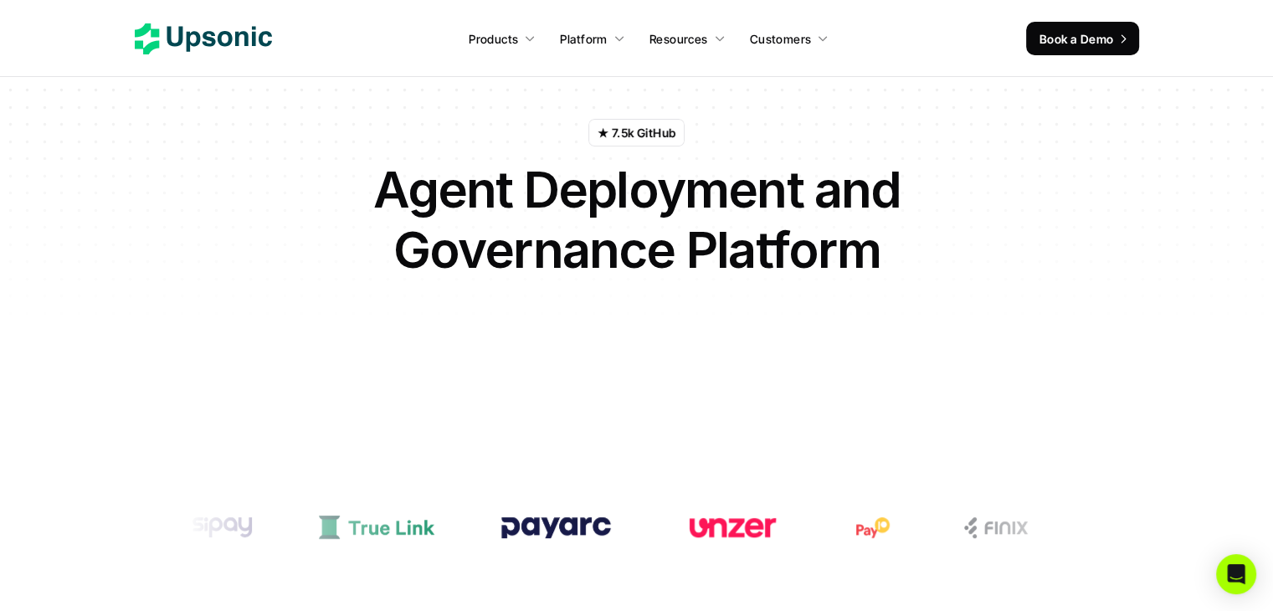
click at [658, 199] on h1 "Agent Deployment and Governance Platform" at bounding box center [637, 219] width 586 height 120
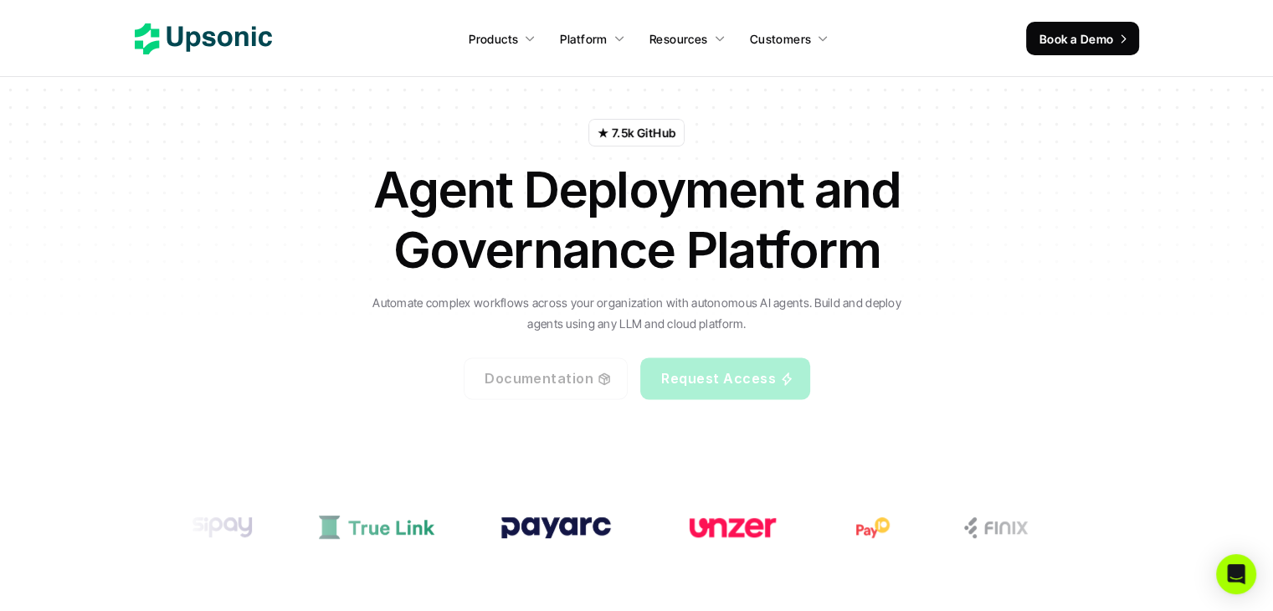
click at [648, 220] on h1 "Agent Deployment and Governance Platform" at bounding box center [637, 219] width 586 height 120
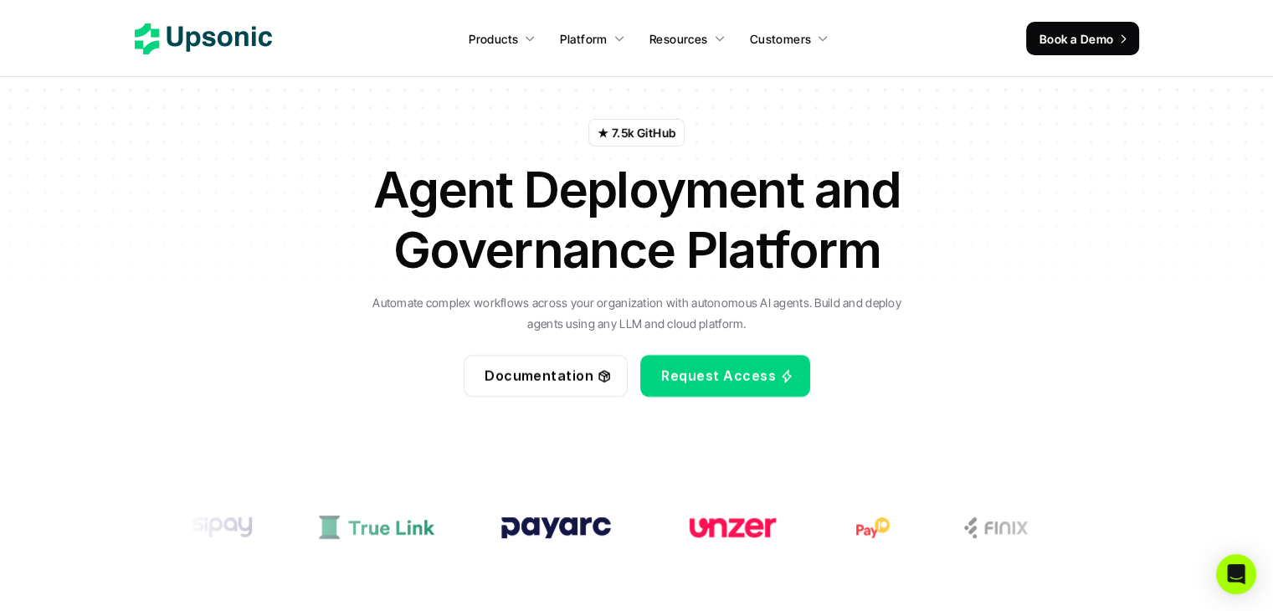
click at [631, 235] on h1 "Agent Deployment and Governance Platform" at bounding box center [637, 219] width 586 height 120
click at [621, 241] on h1 "Agent Deployment and Governance Platform" at bounding box center [637, 219] width 586 height 120
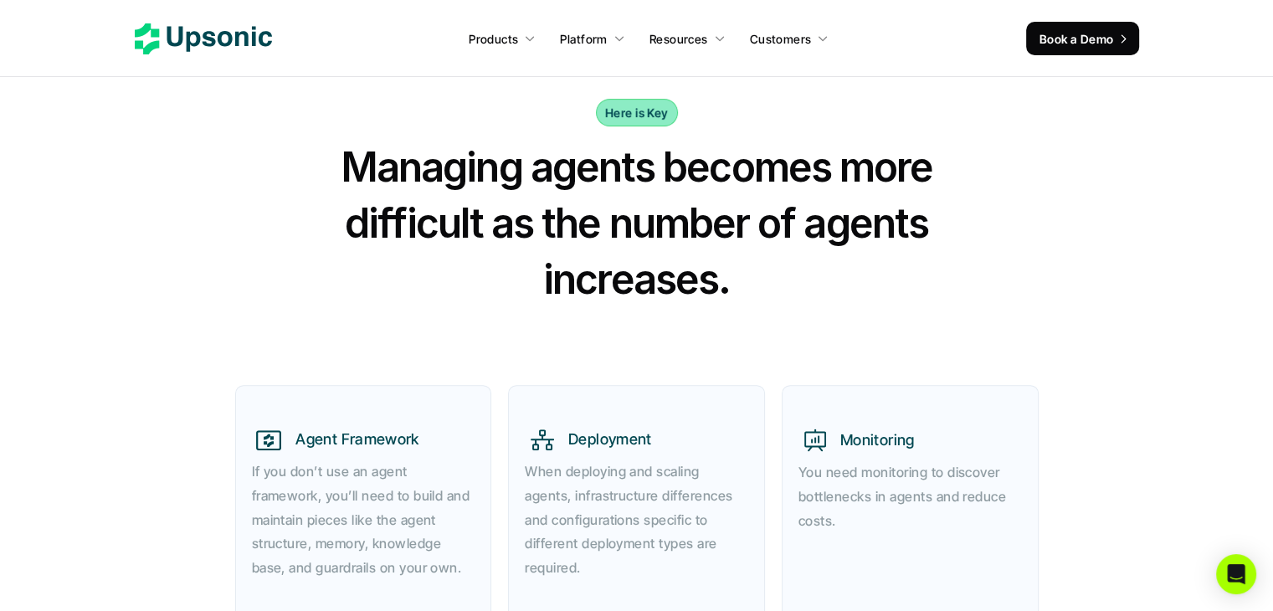
scroll to position [586, 0]
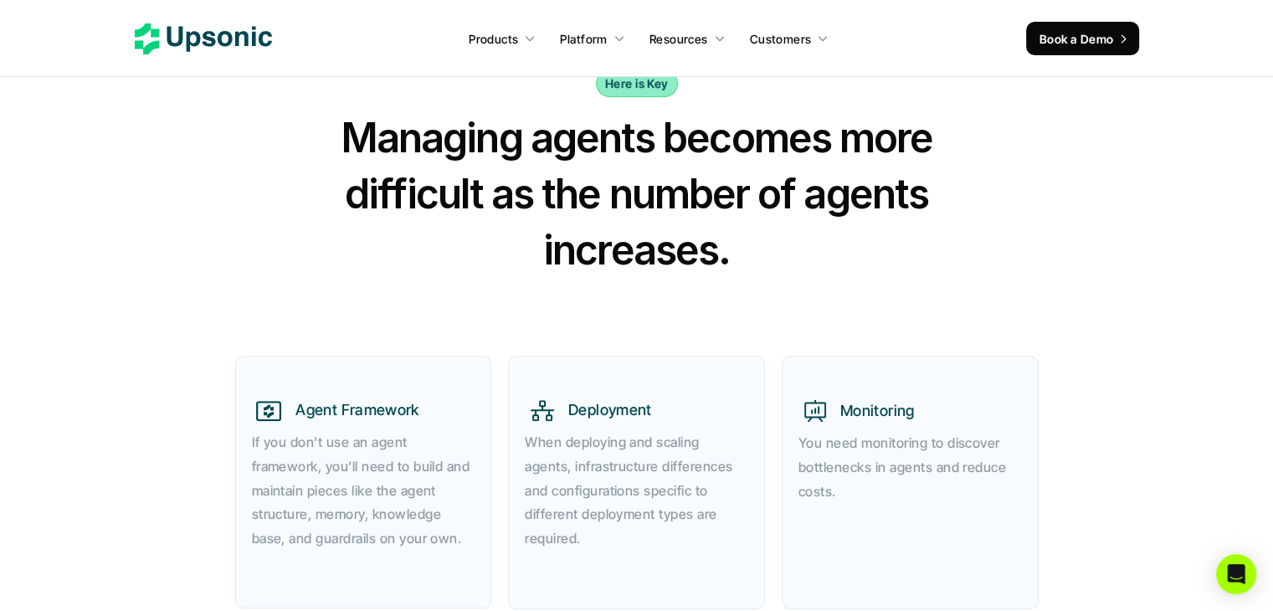
click at [566, 158] on h2 "Managing agents becomes more difficult as the number of agents increases." at bounding box center [636, 194] width 669 height 169
click at [535, 174] on h2 "Managing agents becomes more difficult as the number of agents increases." at bounding box center [636, 194] width 669 height 169
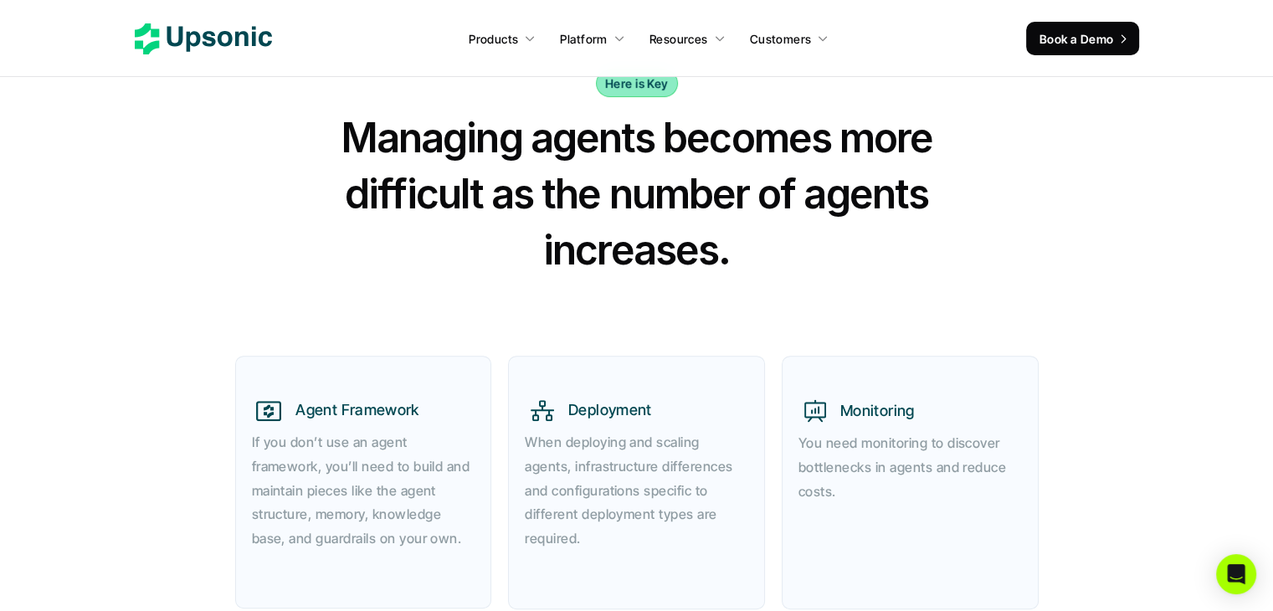
click at [535, 174] on h2 "Managing agents becomes more difficult as the number of agents increases." at bounding box center [636, 194] width 669 height 169
click at [489, 184] on h2 "Managing agents becomes more difficult as the number of agents increases." at bounding box center [636, 194] width 669 height 169
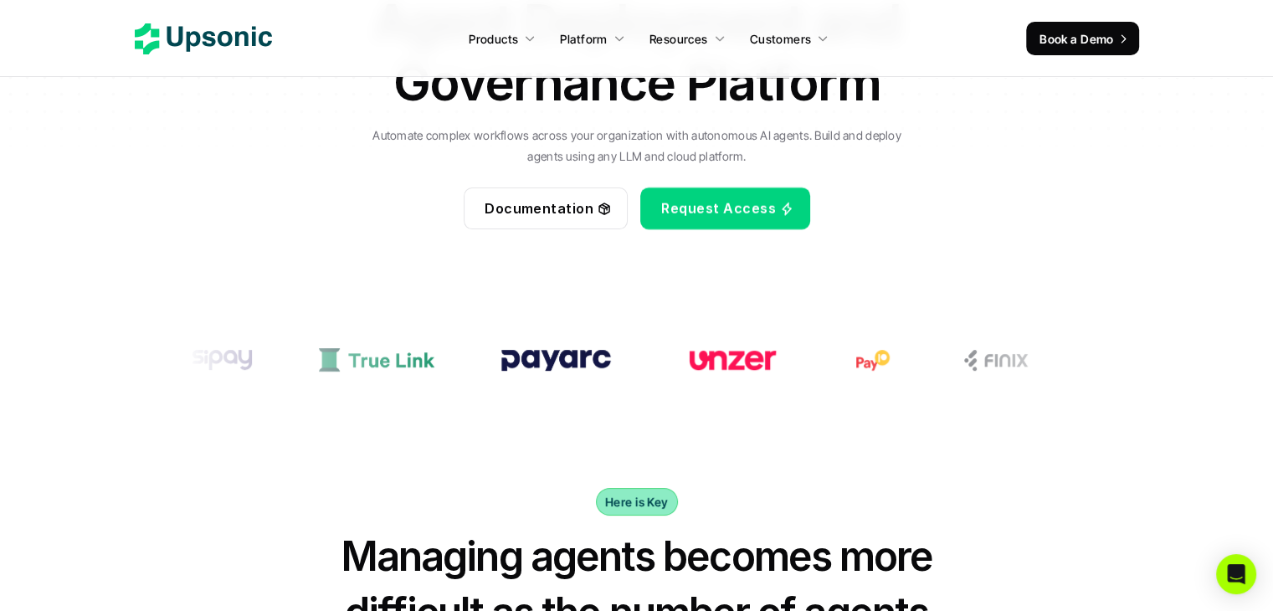
scroll to position [0, 0]
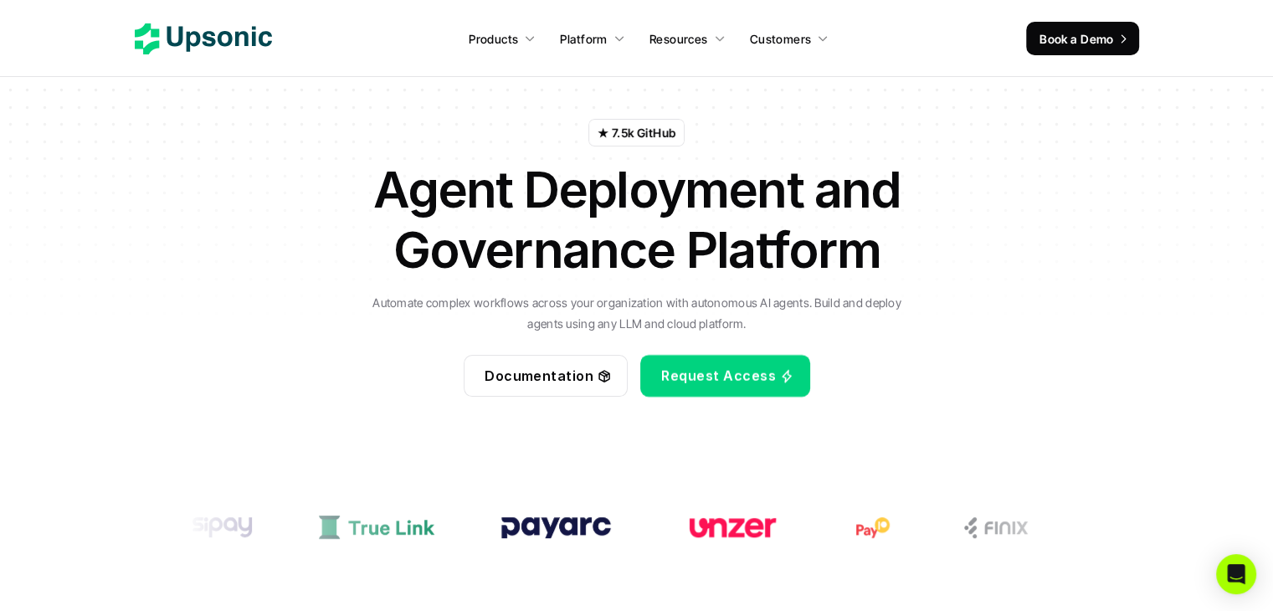
click at [596, 369] on link "Documentation" at bounding box center [546, 376] width 164 height 42
